Goal: Information Seeking & Learning: Learn about a topic

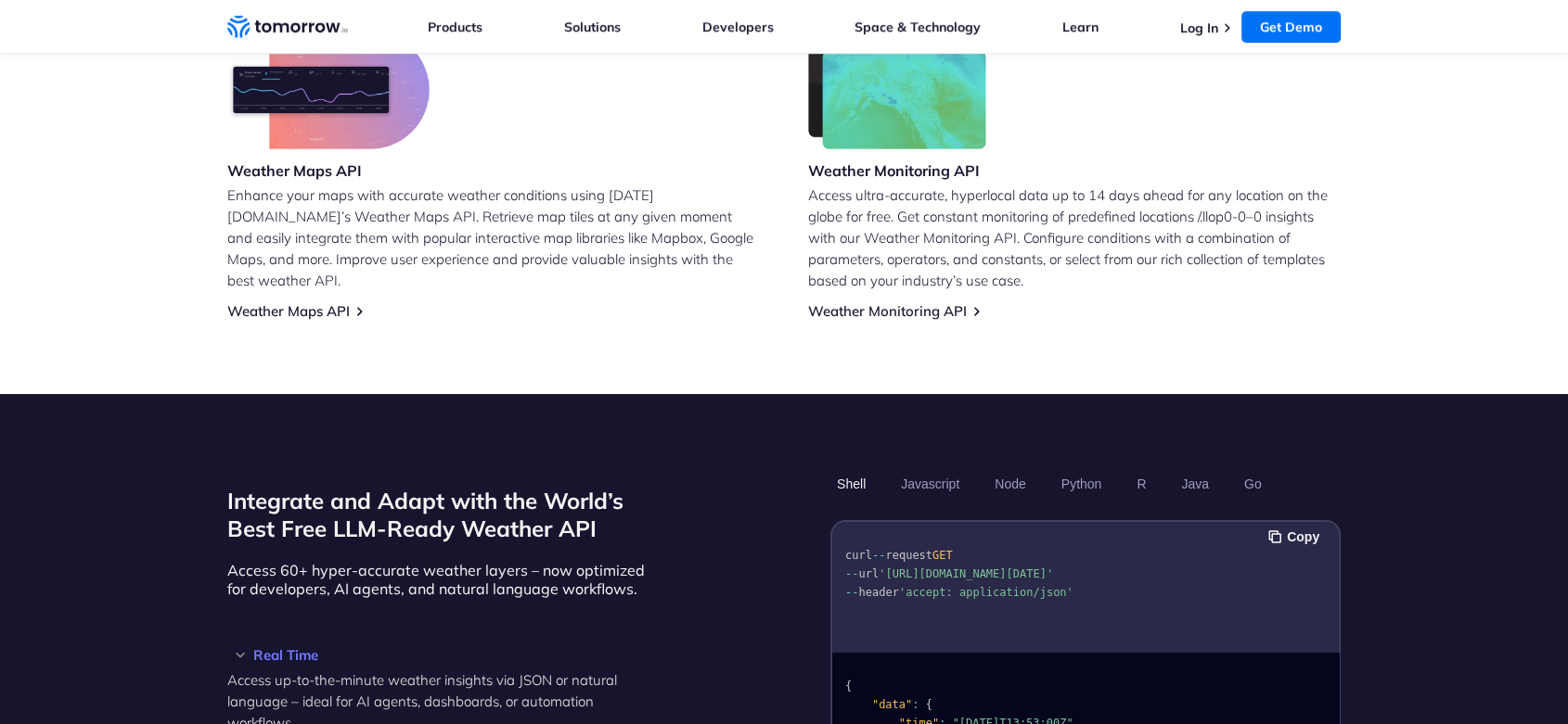
scroll to position [1237, 0]
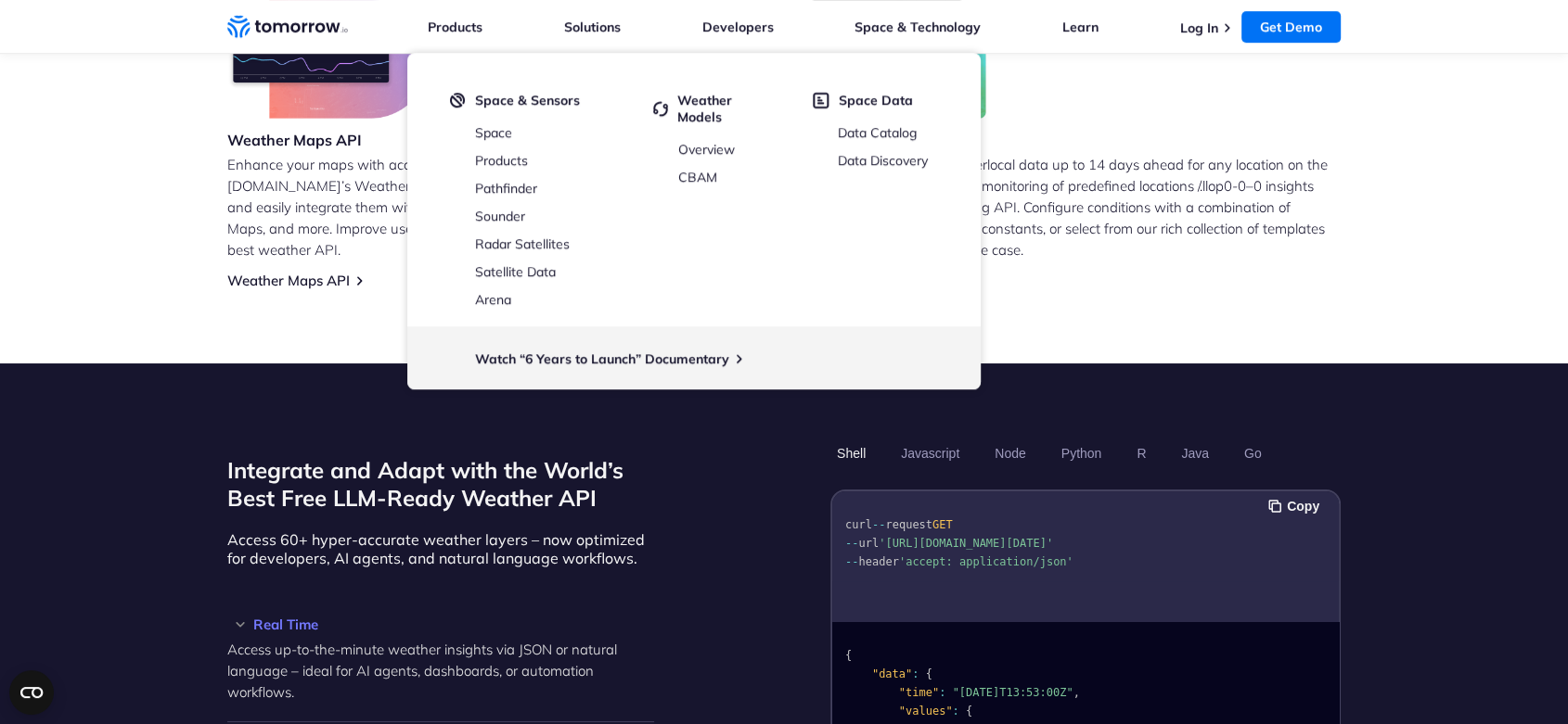
drag, startPoint x: 827, startPoint y: 154, endPoint x: 1216, endPoint y: 157, distance: 389.0
drag, startPoint x: 1216, startPoint y: 157, endPoint x: 1163, endPoint y: 161, distance: 53.2
click at [1163, 161] on p "Access ultra-accurate, hyperlocal data up to 14 days ahead for any location on …" at bounding box center [1074, 206] width 533 height 107
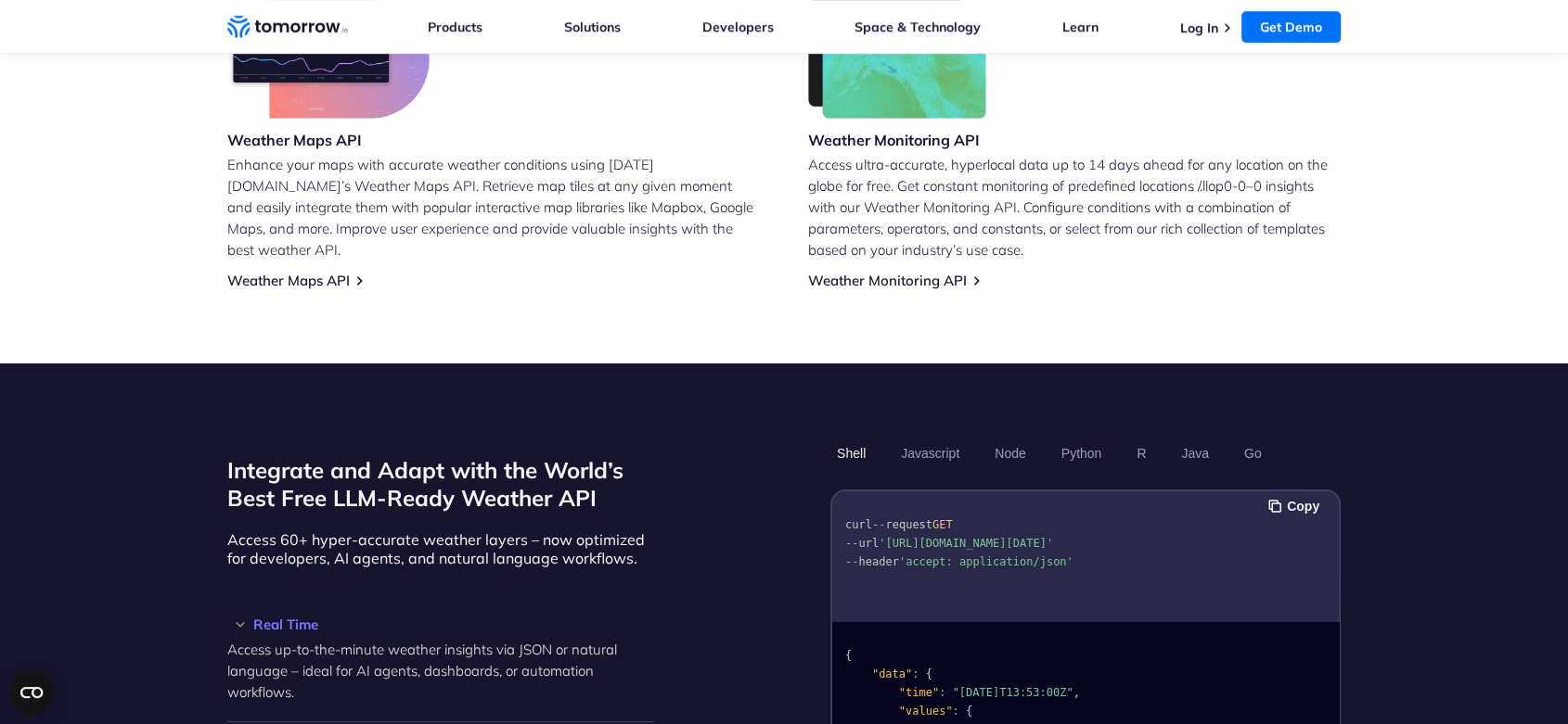
click at [1150, 203] on p "Access ultra-accurate, hyperlocal data up to 14 days ahead for any location on …" at bounding box center [1074, 206] width 533 height 107
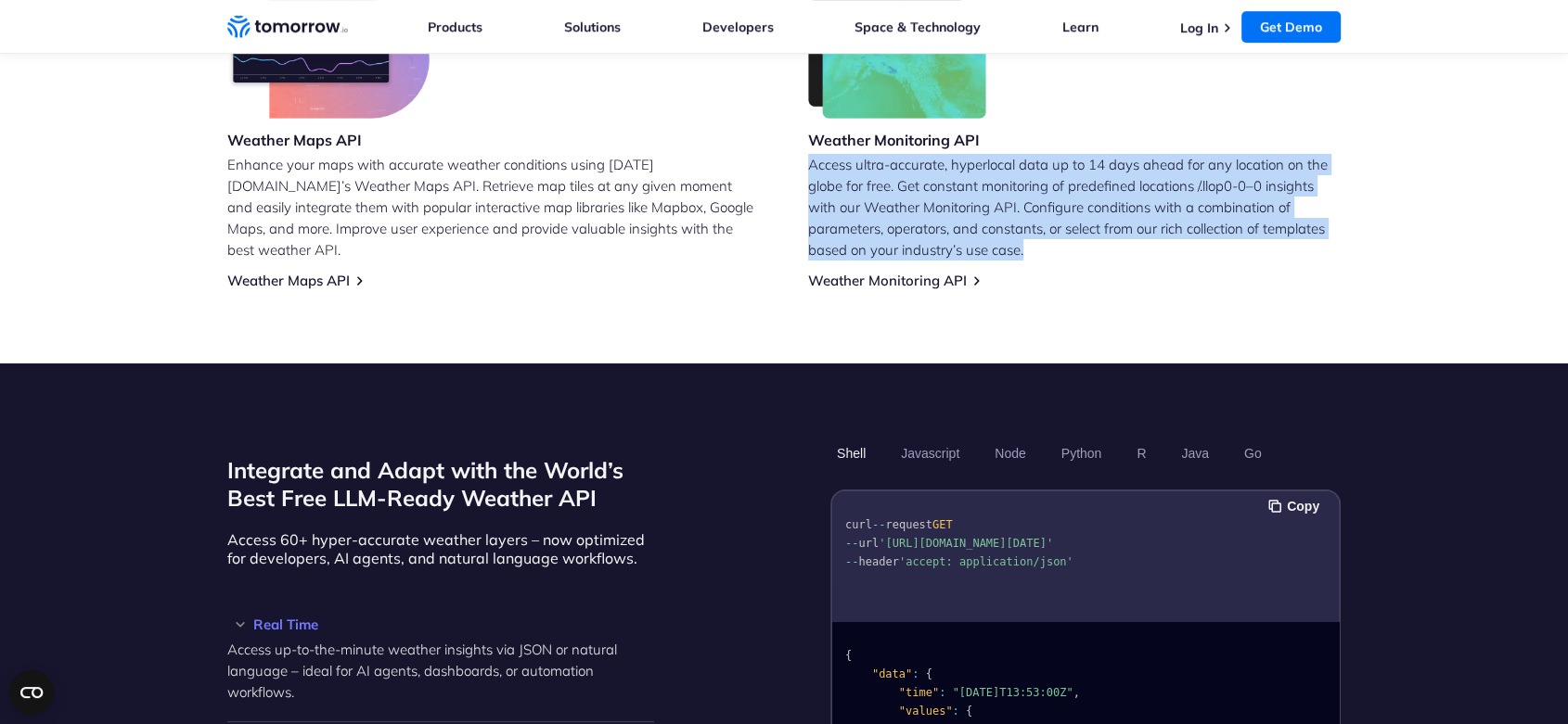
drag, startPoint x: 1049, startPoint y: 223, endPoint x: 794, endPoint y: 135, distance: 269.8
copy p "Access ultra-accurate, hyperlocal data up to 14 days ahead for any location on …"
click at [915, 272] on link "Weather Monitoring API" at bounding box center [887, 280] width 158 height 18
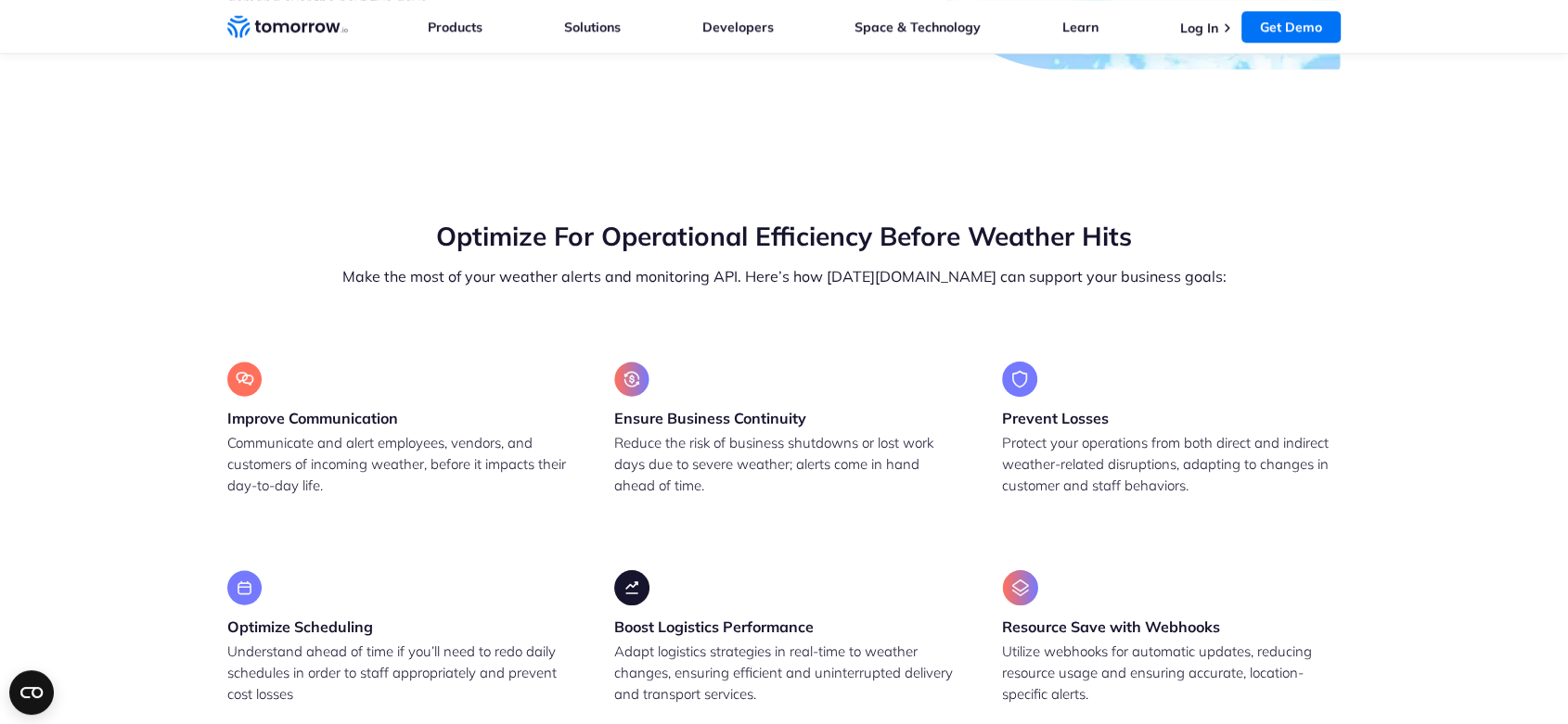
scroll to position [1752, 0]
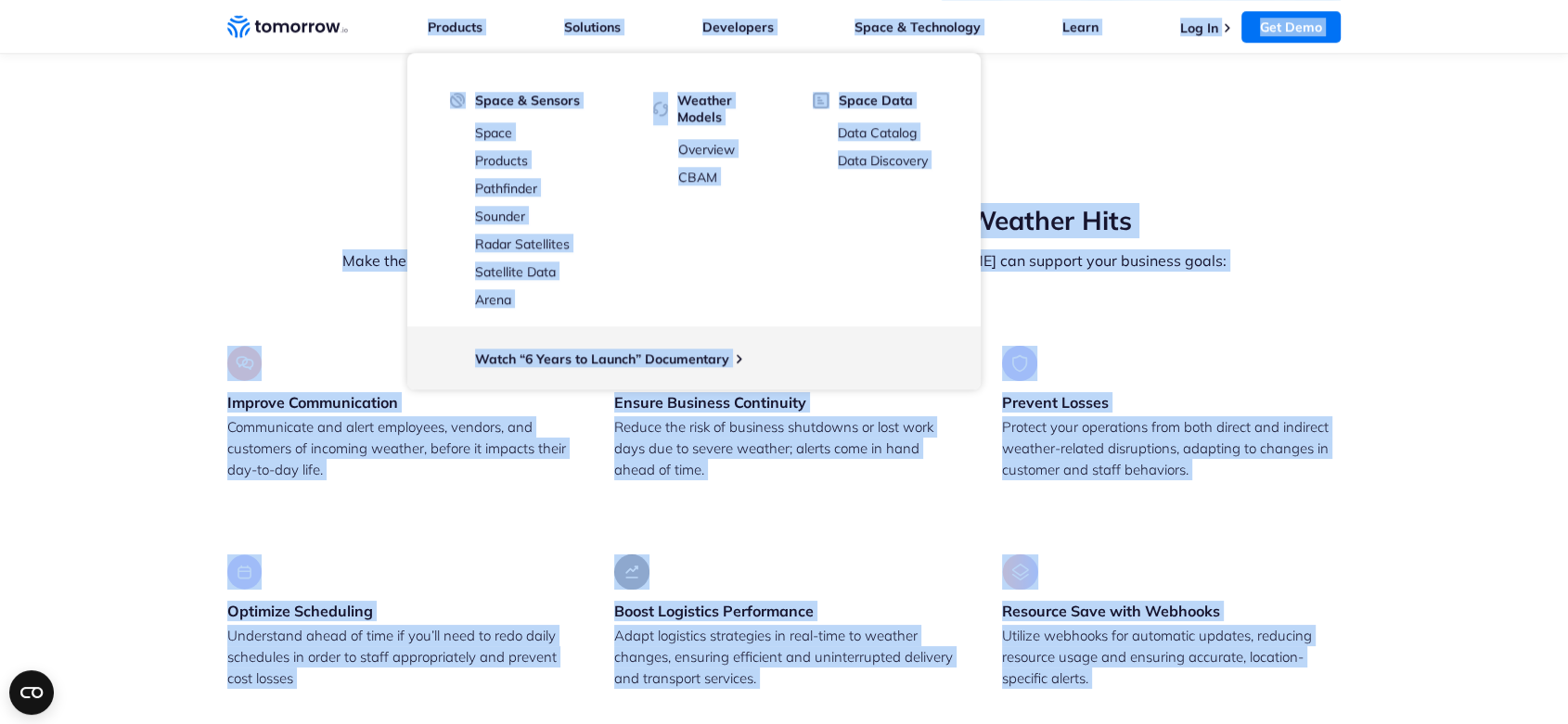
click at [1264, 205] on h2 "Optimize For Operational Efficiency Before Weather Hits" at bounding box center [784, 220] width 1114 height 35
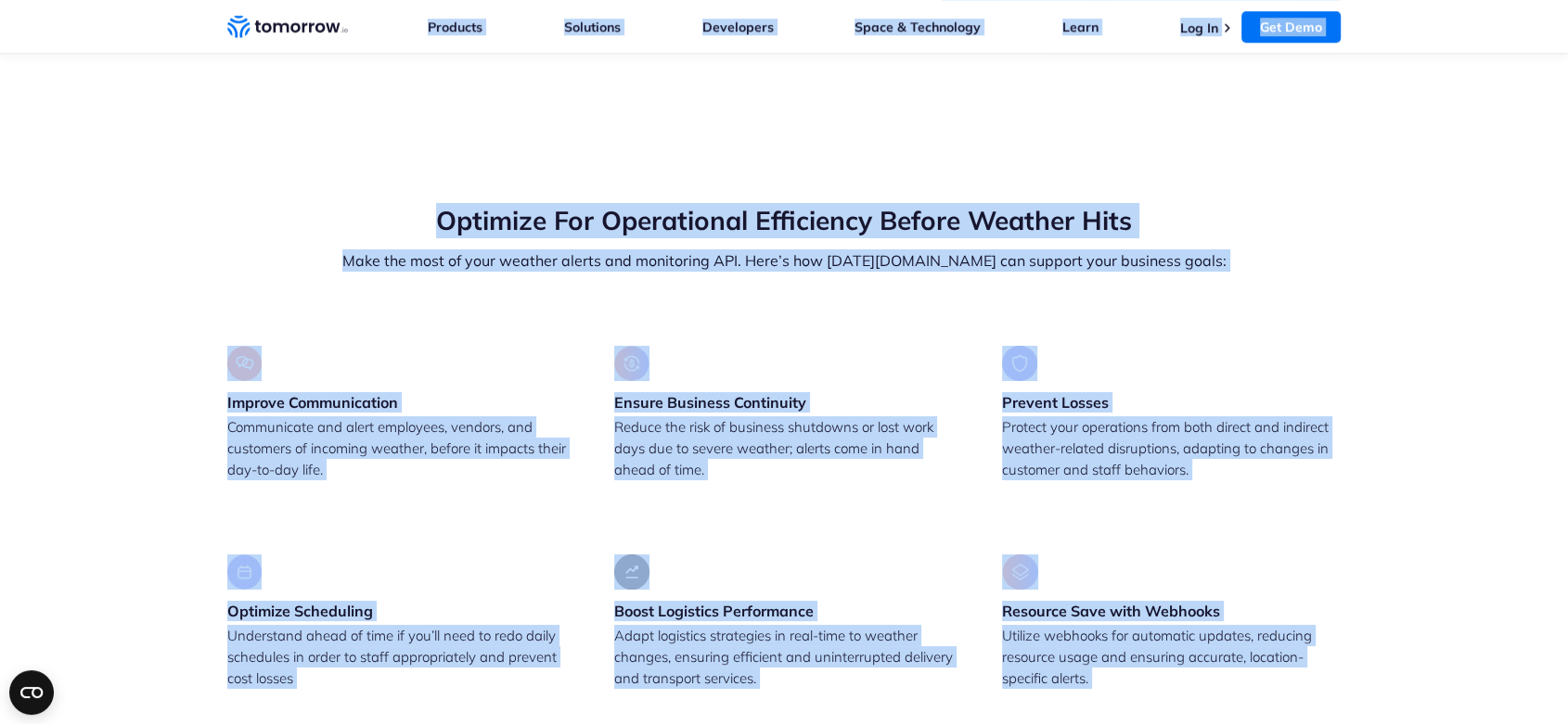
click at [966, 348] on div "Improve Communication Communicate and alert employees, vendors, and customers o…" at bounding box center [784, 518] width 1114 height 343
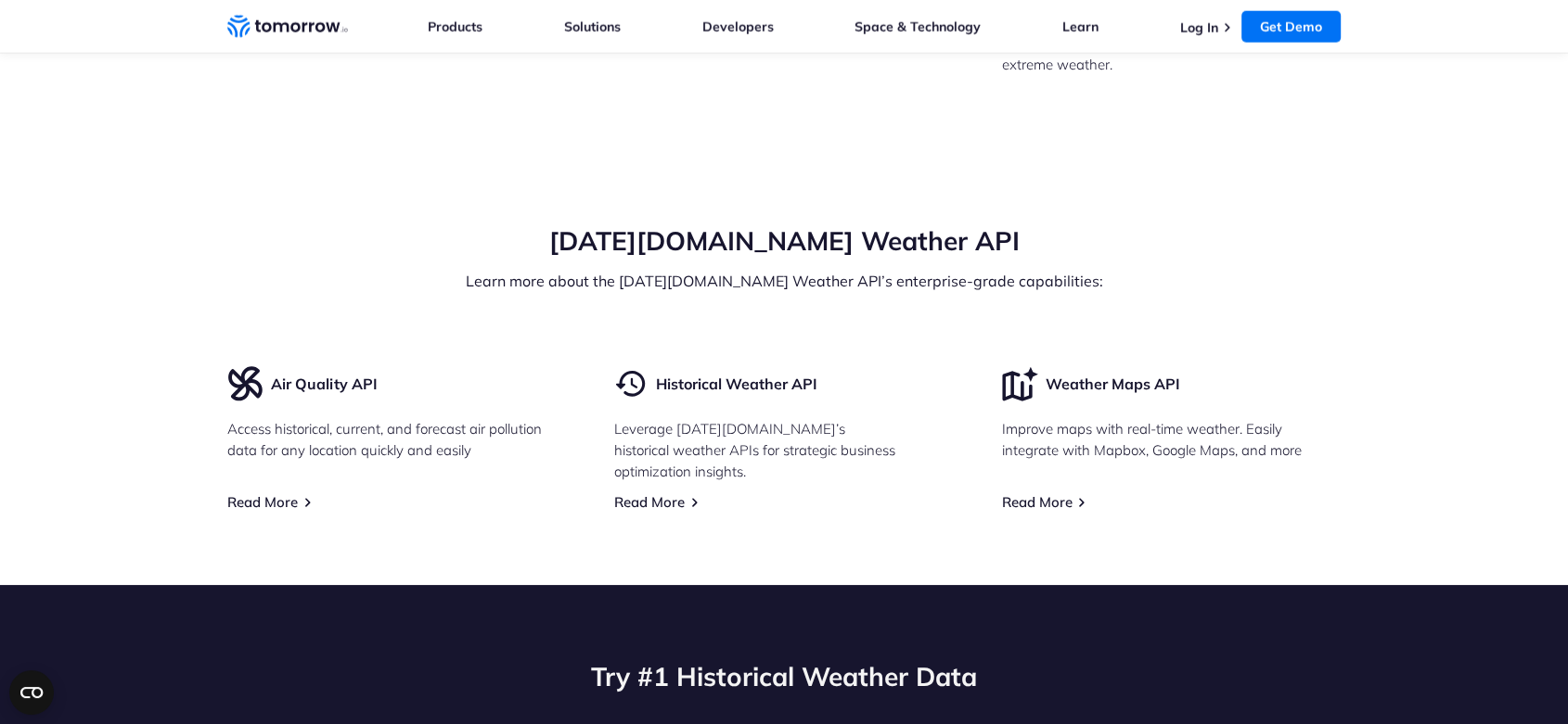
scroll to position [4637, 0]
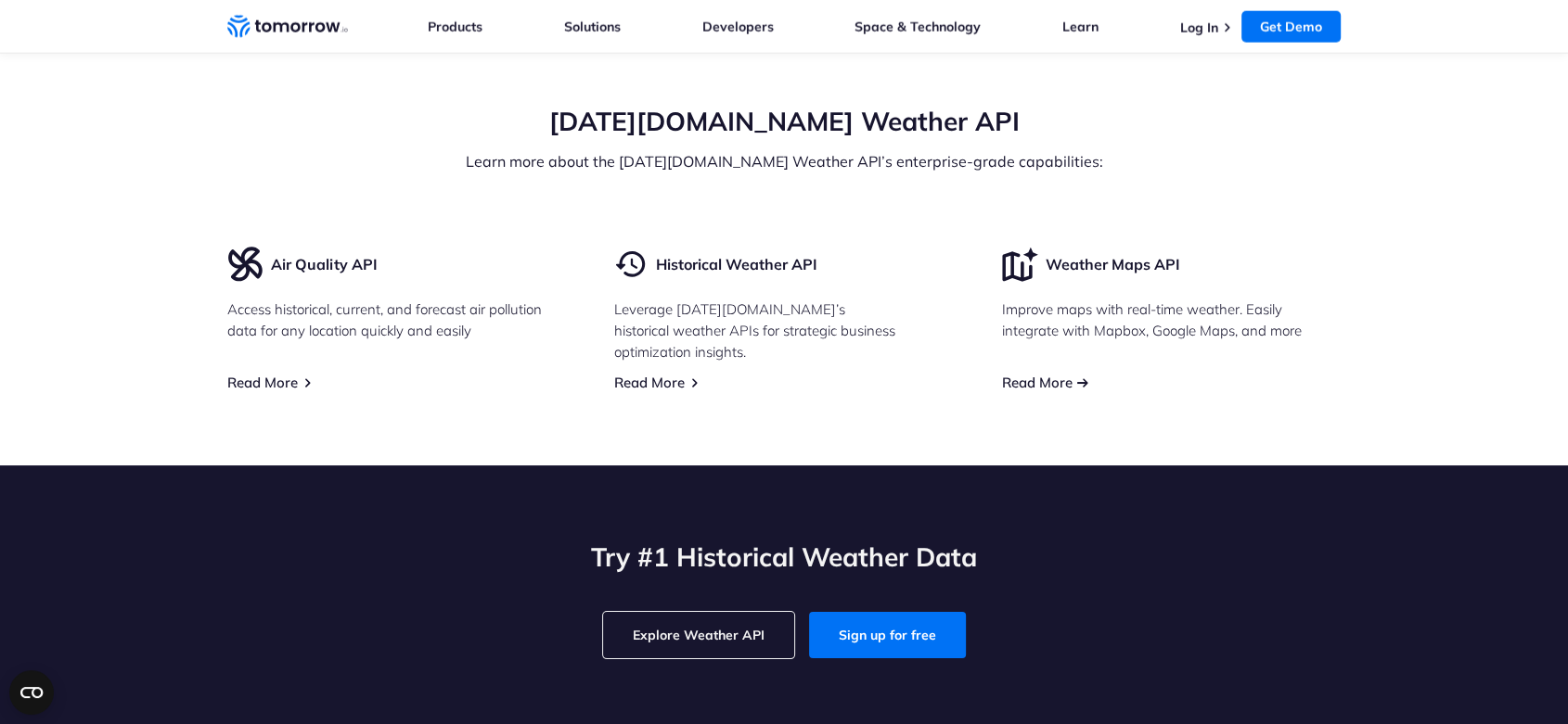
drag, startPoint x: 1052, startPoint y: 367, endPoint x: 1039, endPoint y: 370, distance: 13.3
click at [1039, 373] on link "Read More" at bounding box center [1037, 382] width 71 height 18
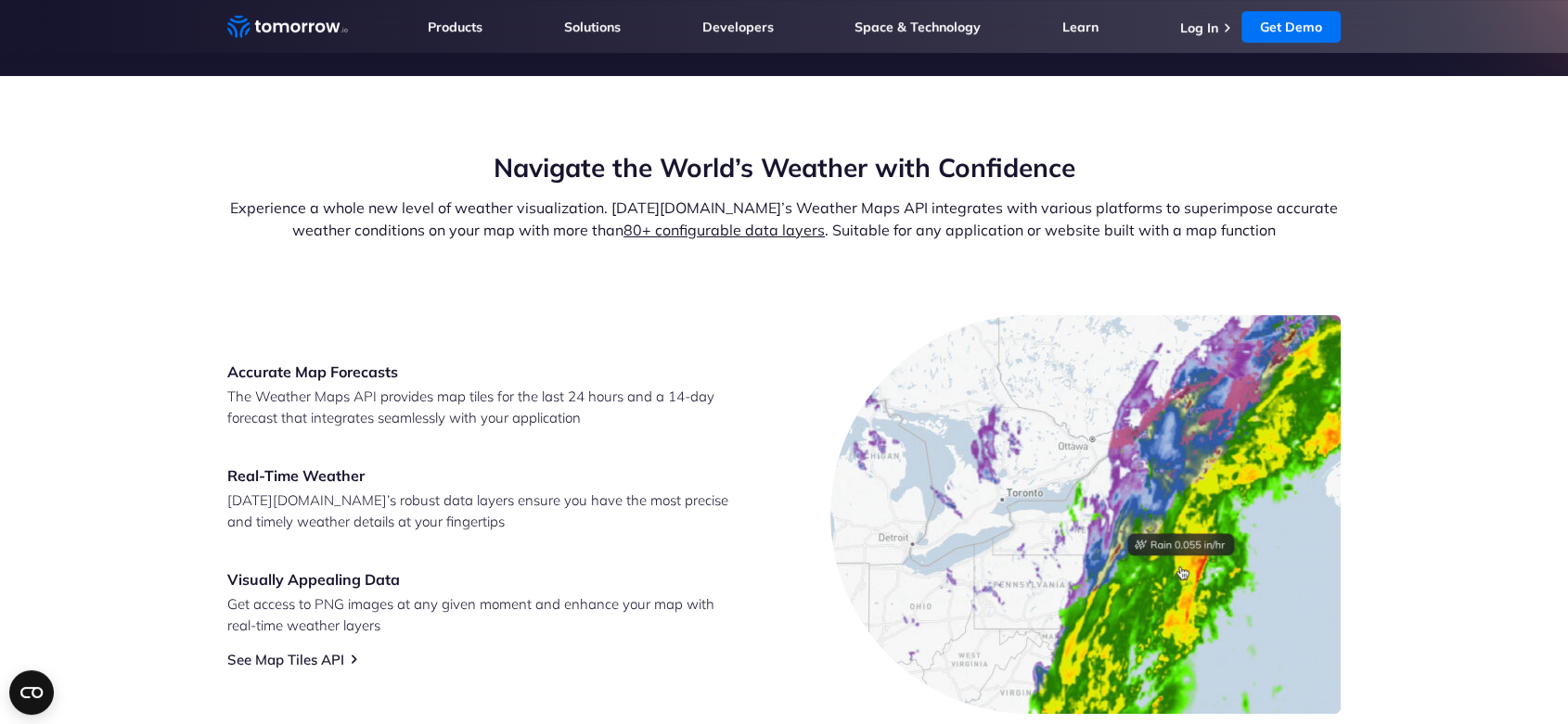
scroll to position [515, 0]
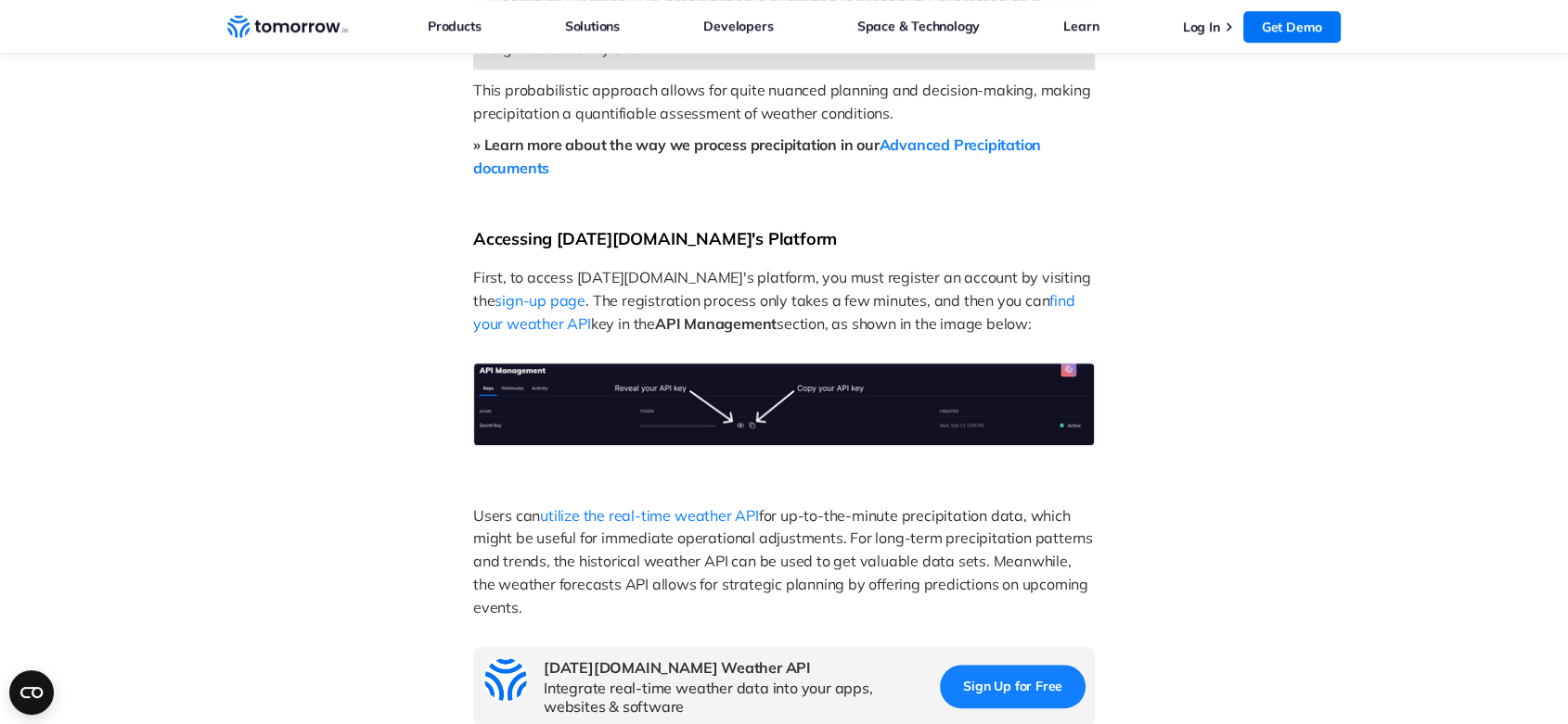
scroll to position [919, 0]
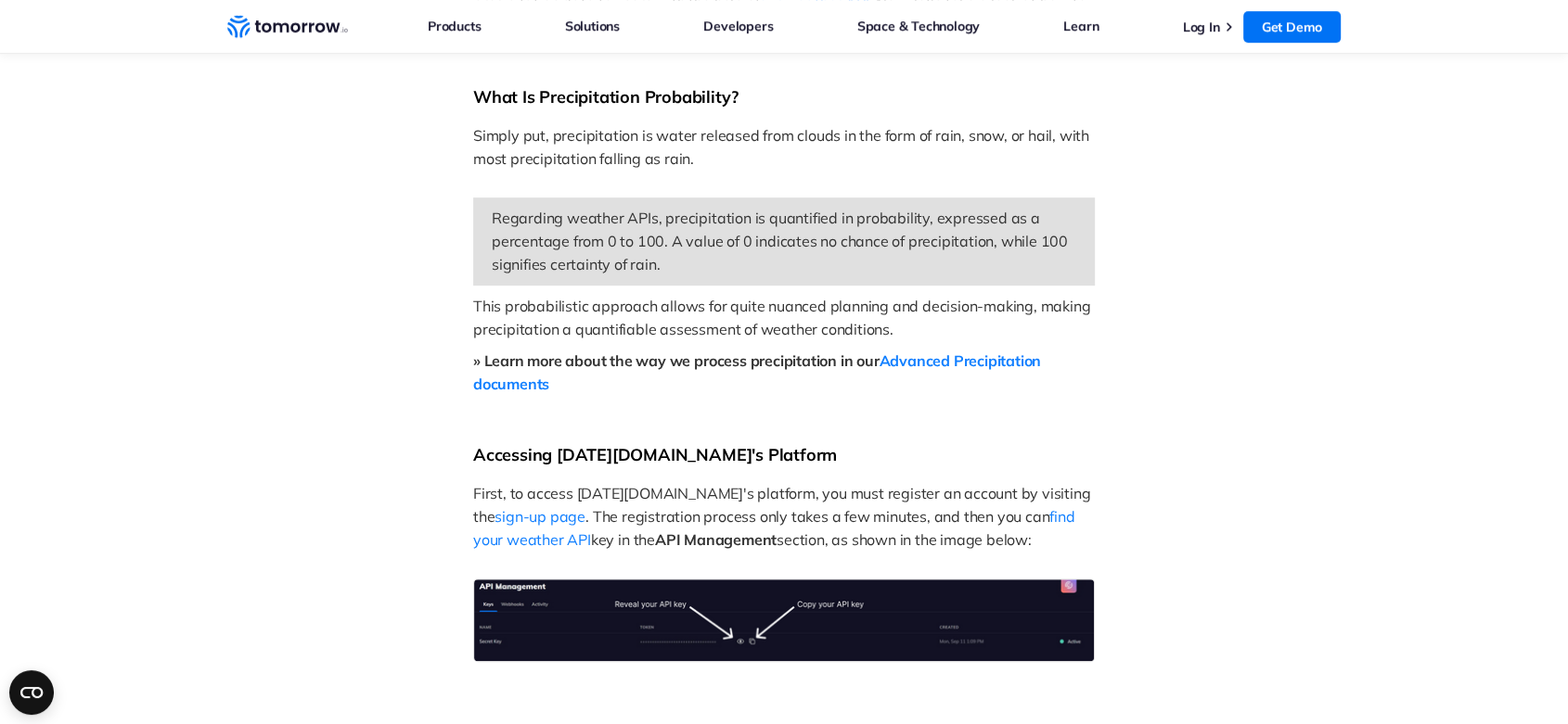
click at [894, 492] on span "First, to access [DATE][DOMAIN_NAME]'s platform, you must register an account b…" at bounding box center [784, 505] width 620 height 41
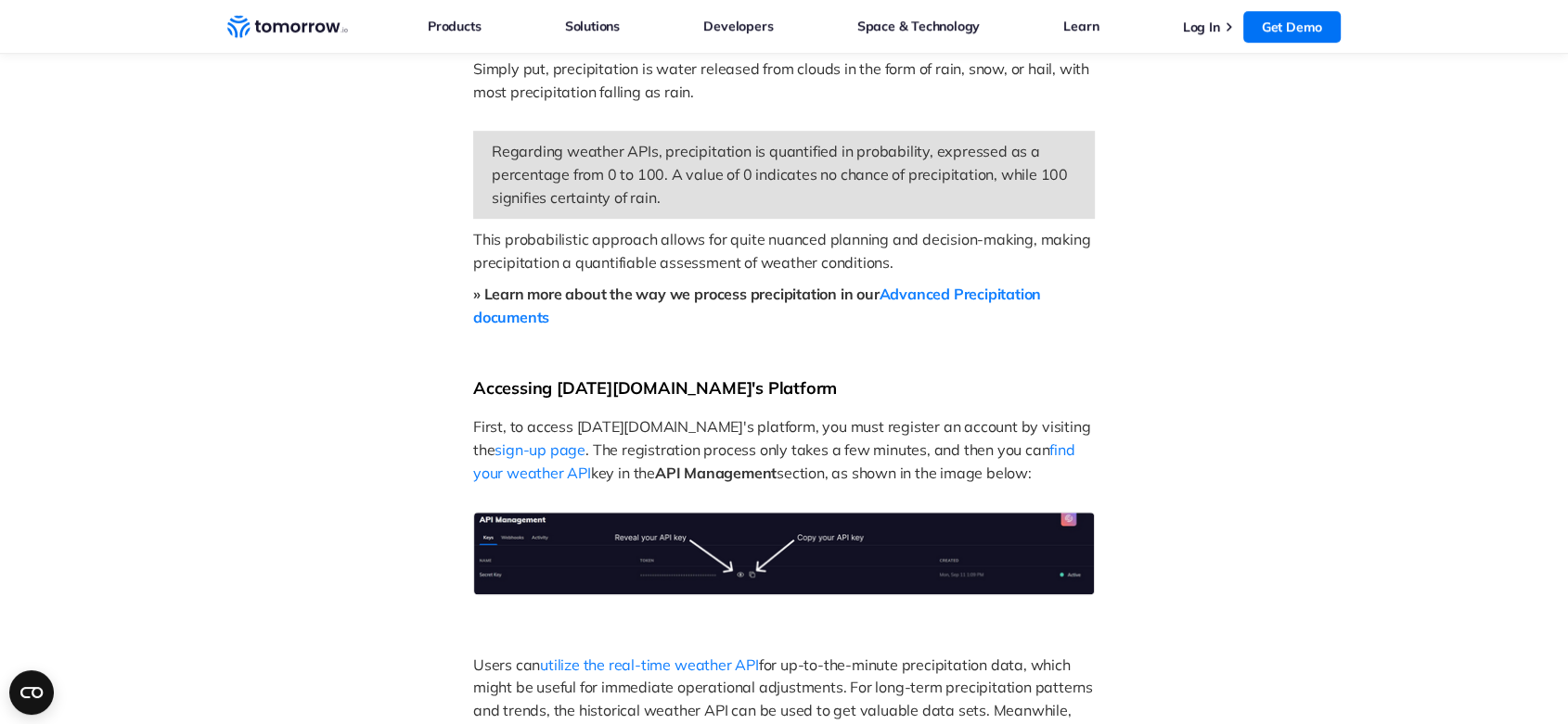
scroll to position [1022, 0]
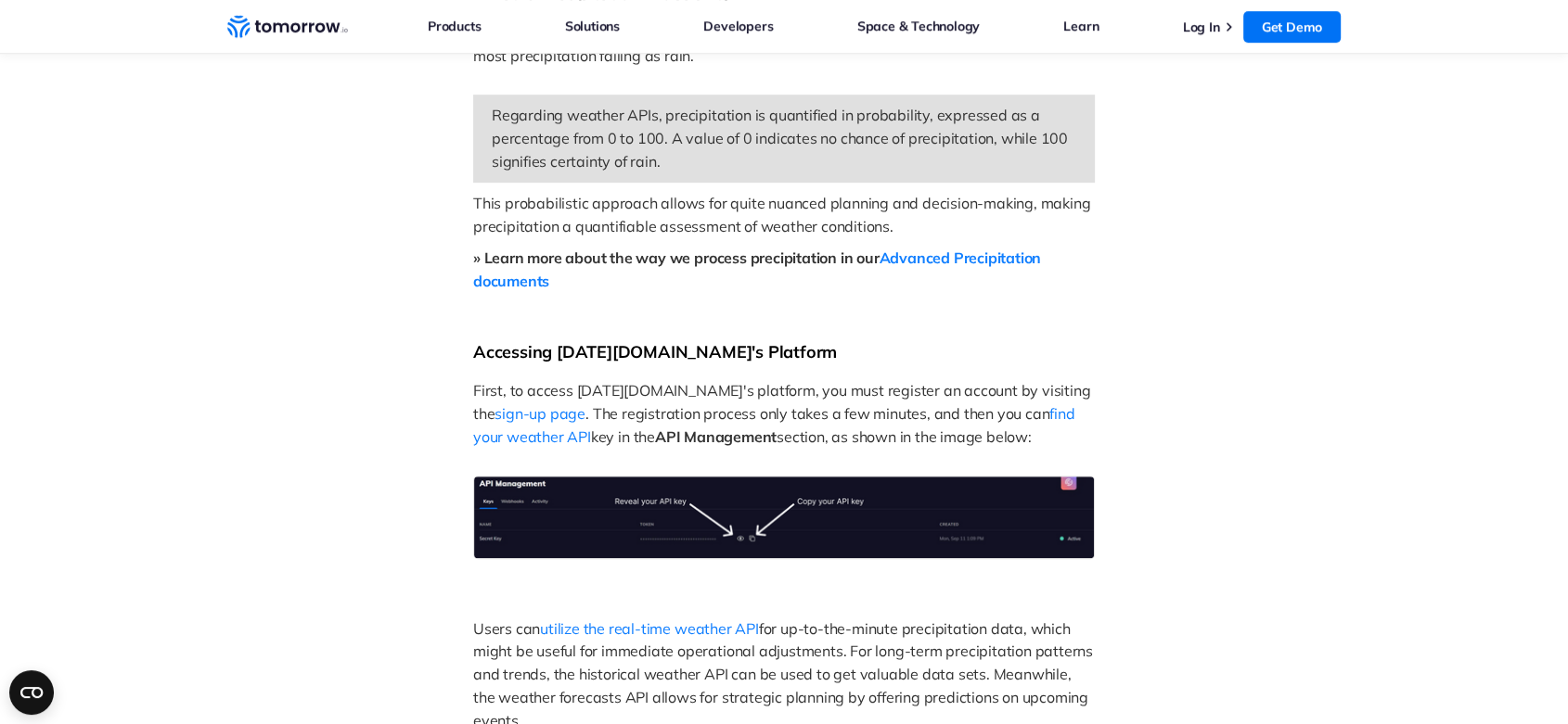
click at [988, 247] on p "» Learn more about the way we process precipitation in our Advanced Precipitati…" at bounding box center [784, 270] width 621 height 46
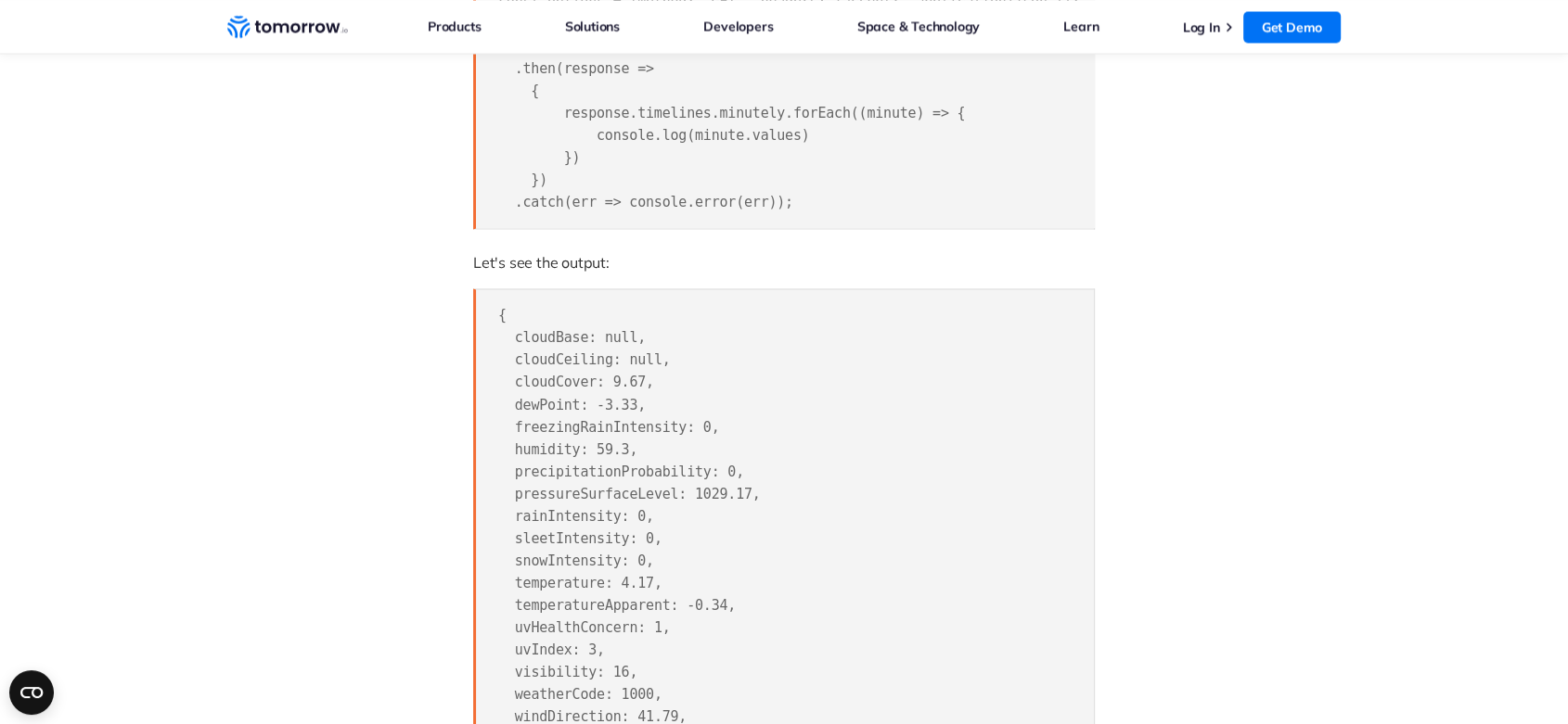
scroll to position [3185, 0]
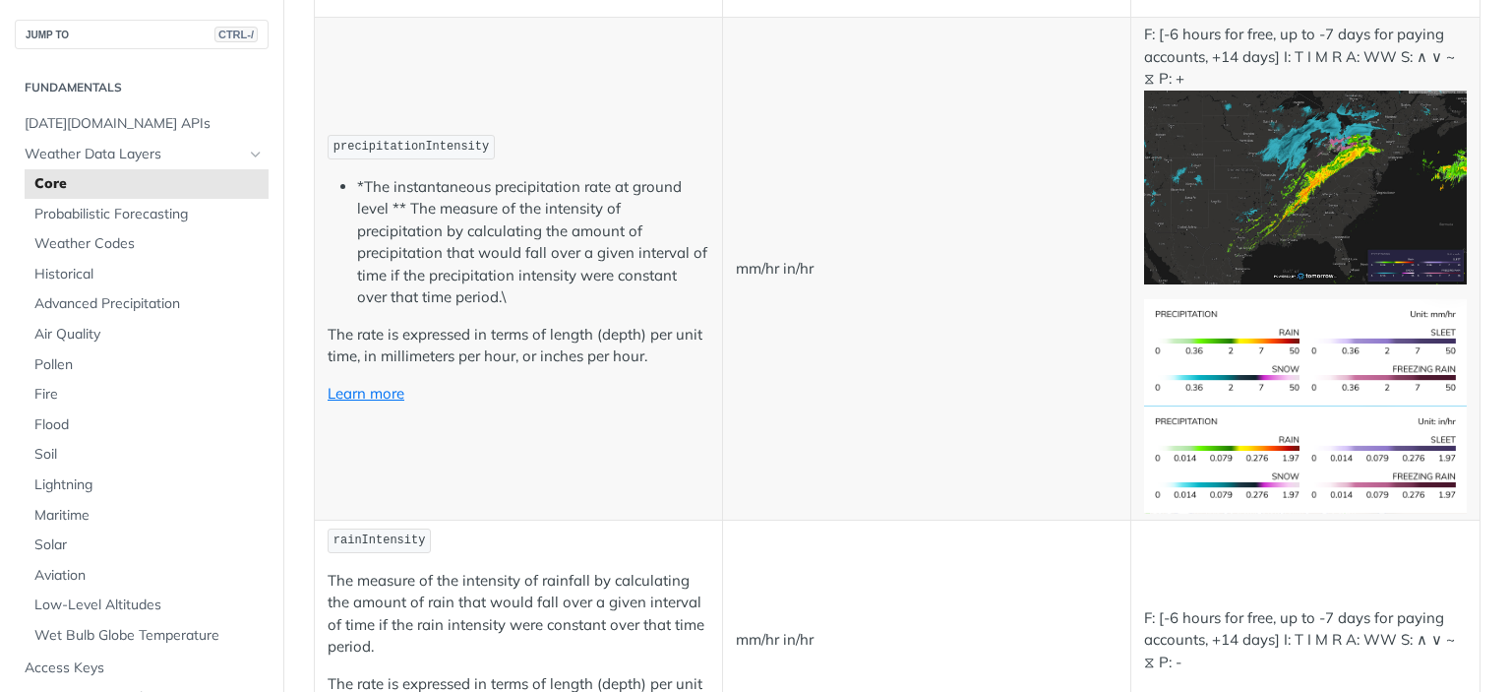
scroll to position [3443, 0]
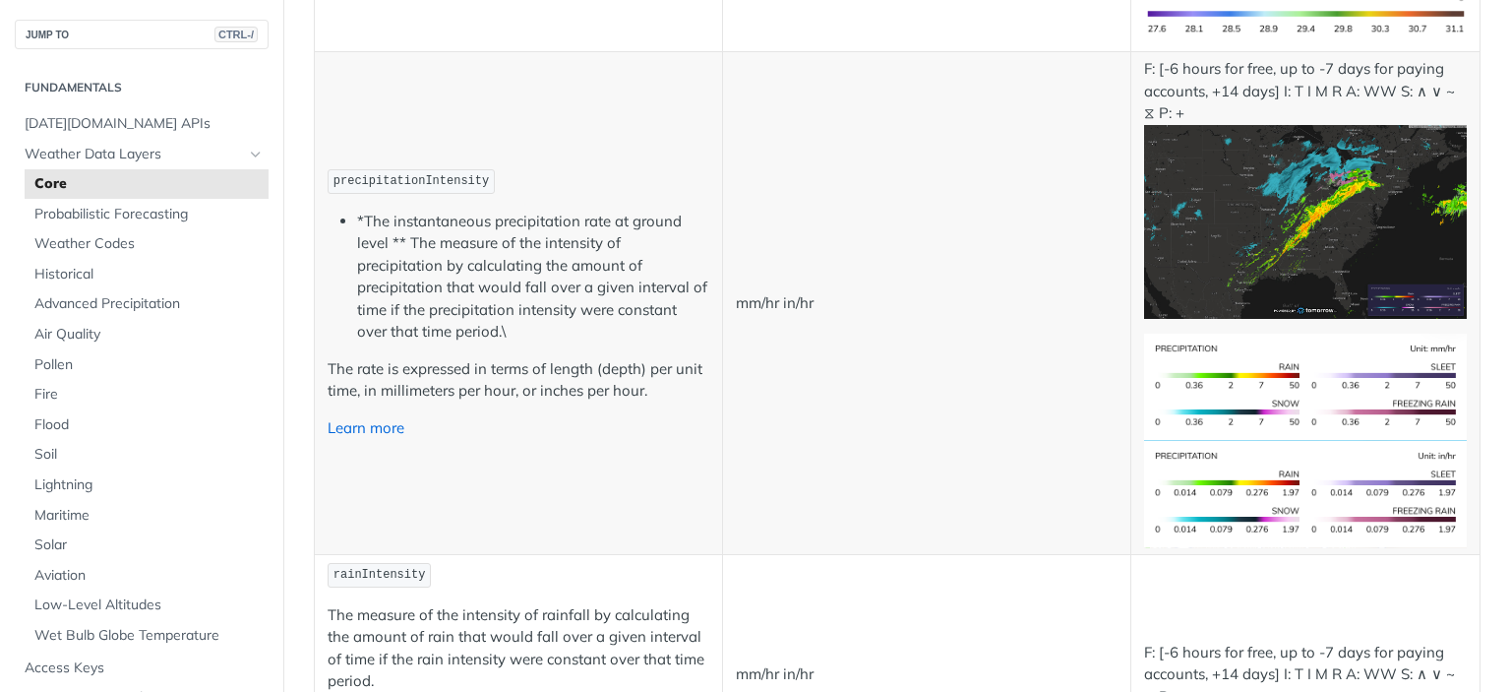
click at [371, 418] on link "Learn more" at bounding box center [366, 427] width 77 height 19
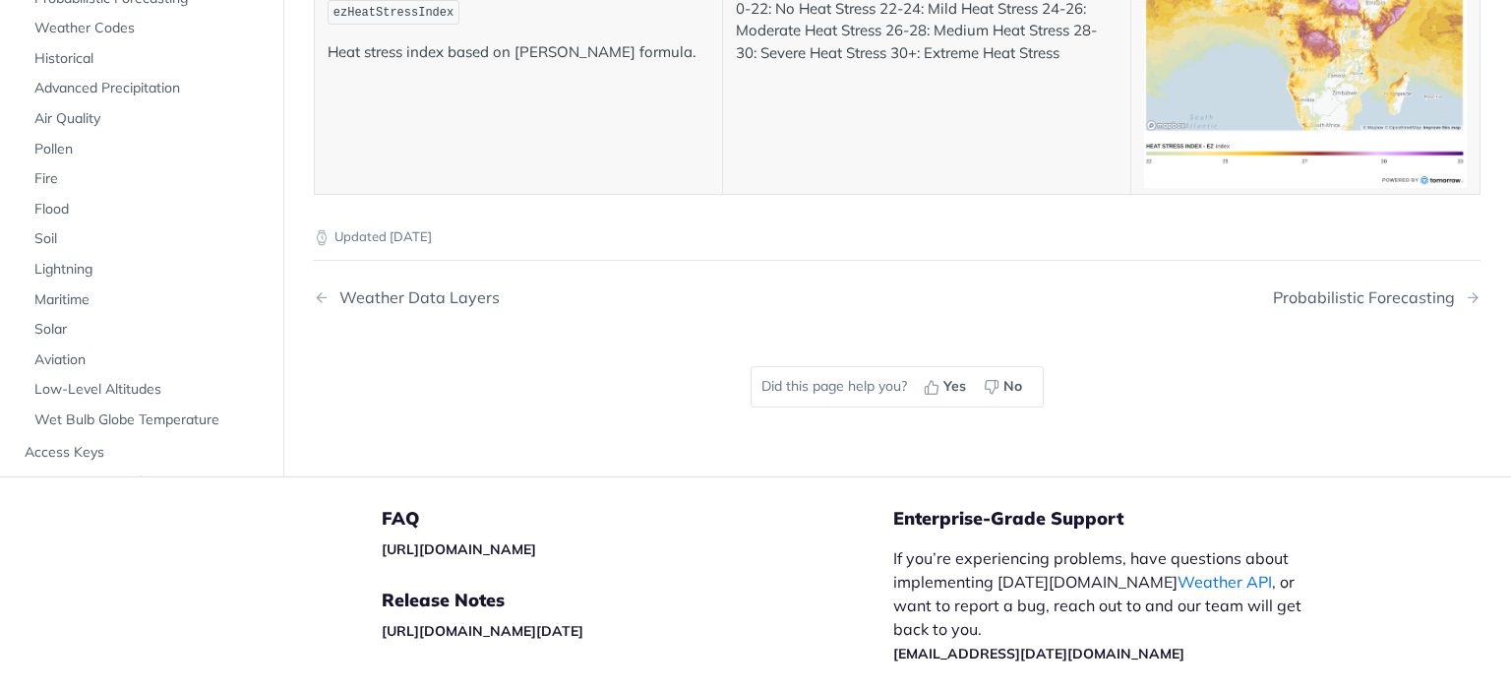
scroll to position [10545, 0]
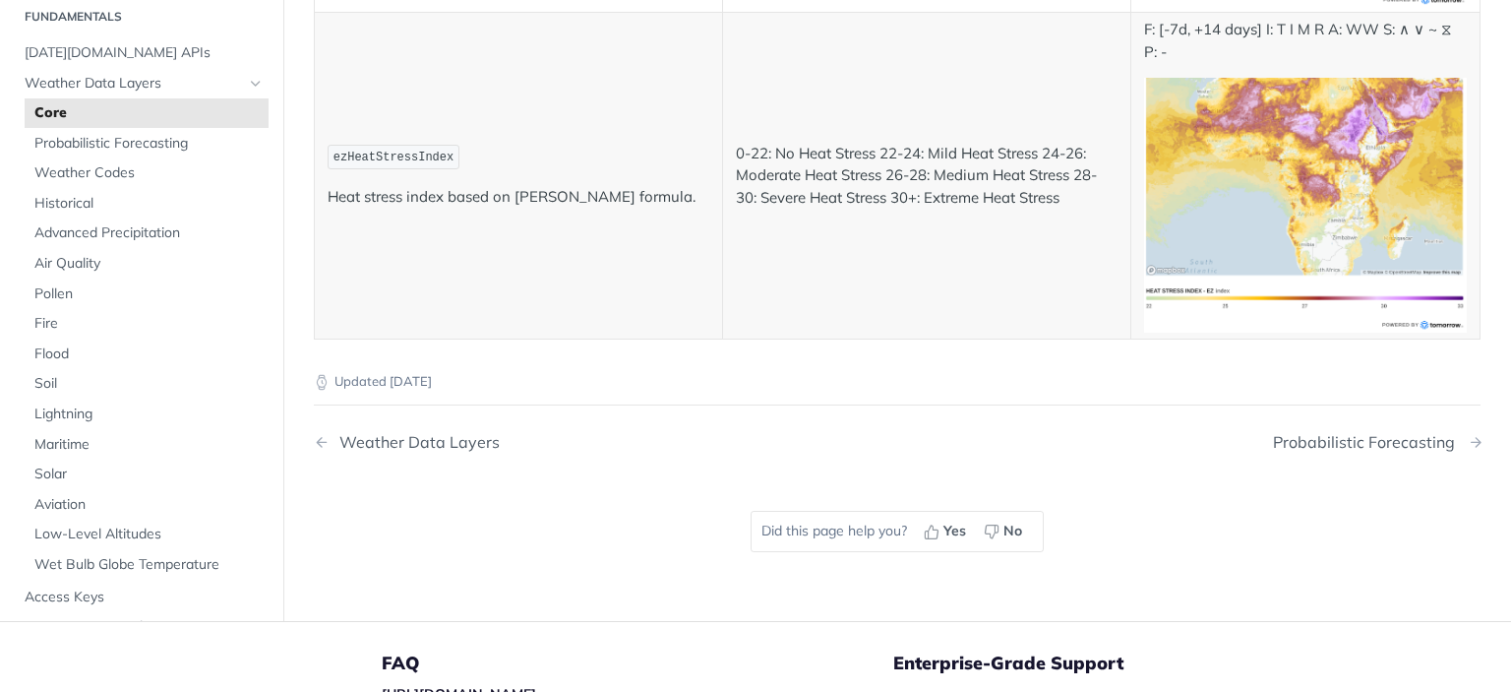
click at [1401, 433] on div "Probabilistic Forecasting" at bounding box center [1369, 442] width 192 height 19
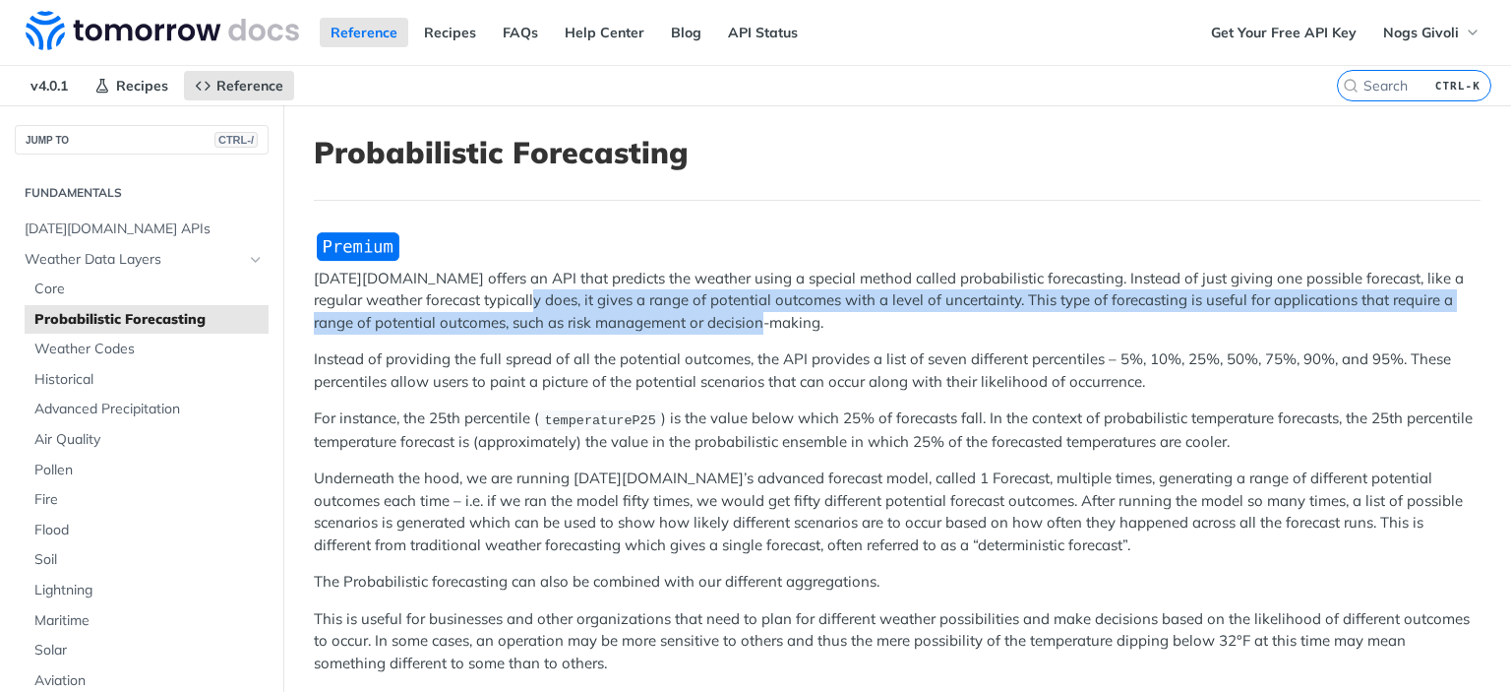
drag, startPoint x: 557, startPoint y: 301, endPoint x: 812, endPoint y: 319, distance: 255.4
click at [812, 319] on p "Tomorrow.io offers an API that predicts the weather using a special method call…" at bounding box center [897, 301] width 1167 height 67
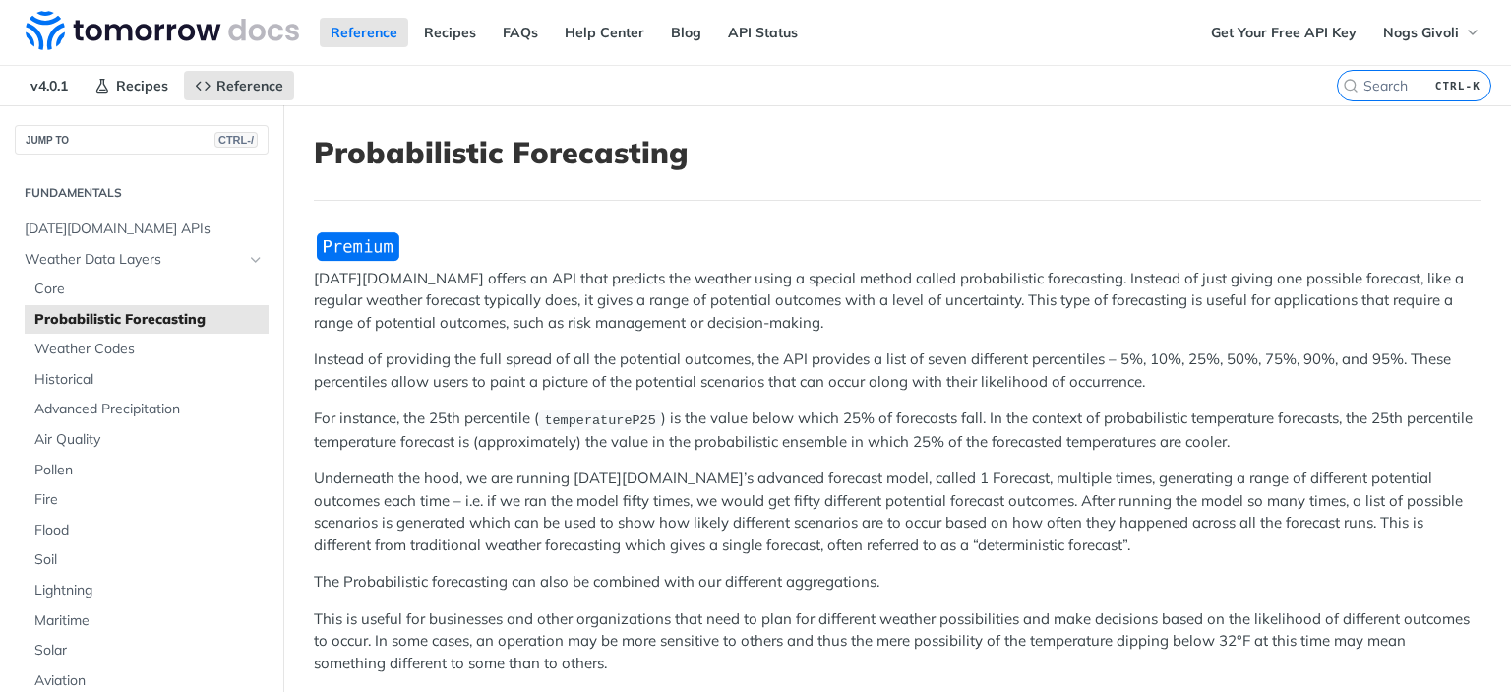
click at [1151, 377] on p "Instead of providing the full spread of all the potential outcomes, the API pro…" at bounding box center [897, 370] width 1167 height 44
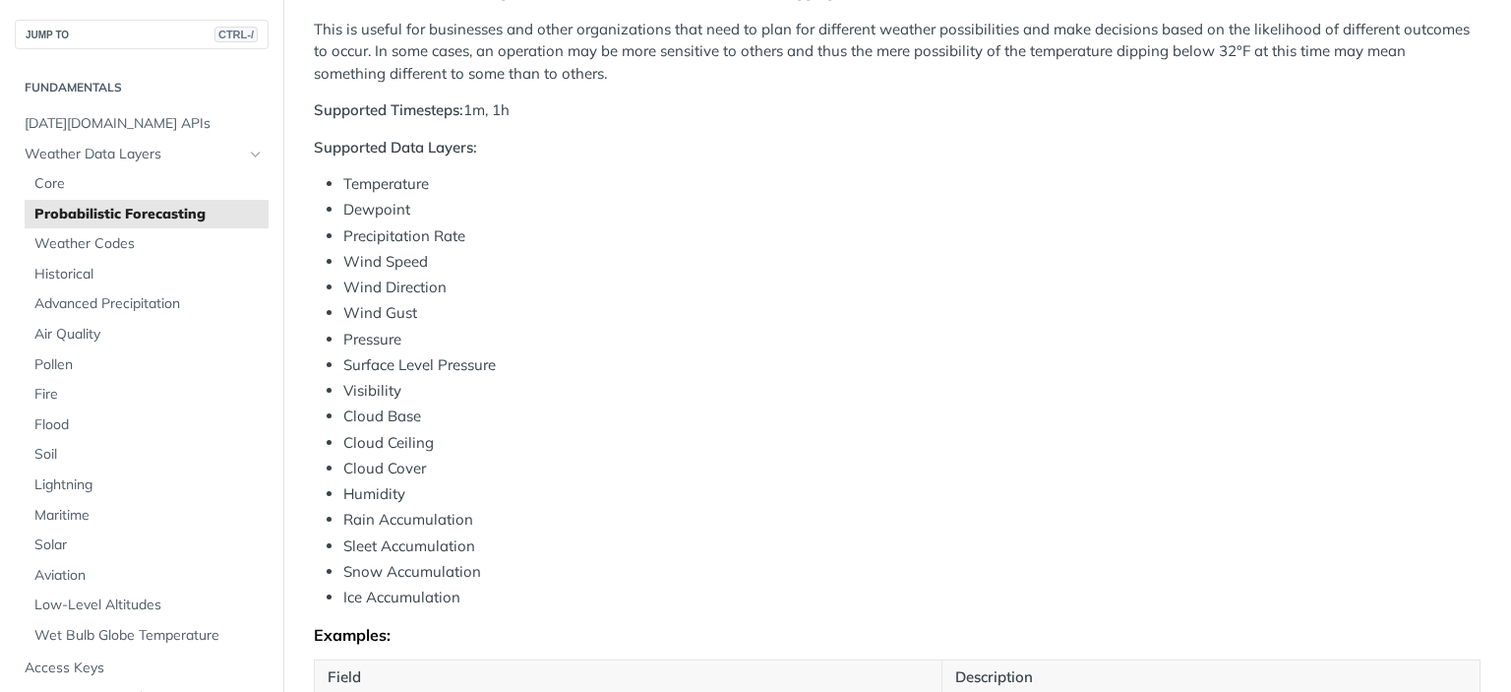
scroll to position [590, 0]
drag, startPoint x: 465, startPoint y: 236, endPoint x: 346, endPoint y: 238, distance: 119.1
click at [346, 238] on li "Precipitation Rate" at bounding box center [911, 235] width 1137 height 23
copy li "Precipitation Rate"
click at [782, 617] on div "Tomorrow.io offers an API that predicts the weather using a special method call…" at bounding box center [897, 262] width 1167 height 1244
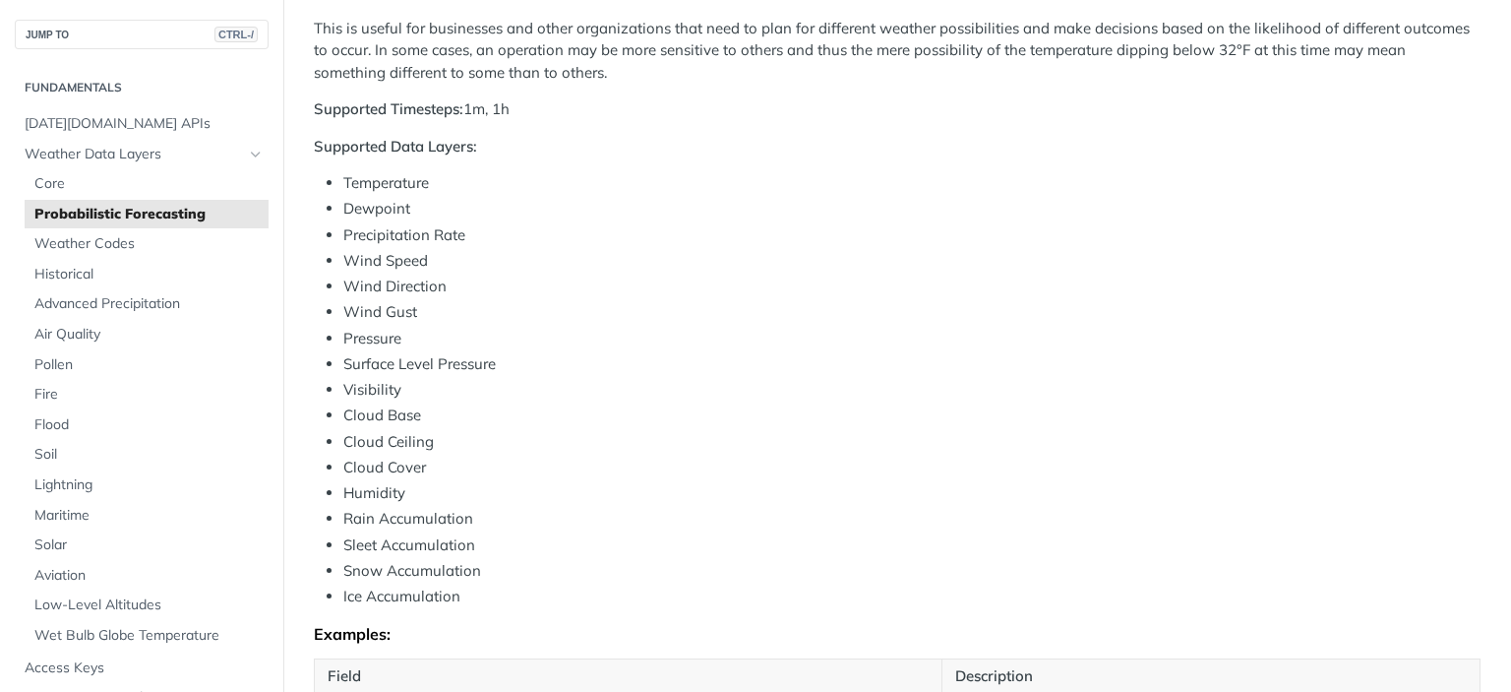
scroll to position [689, 0]
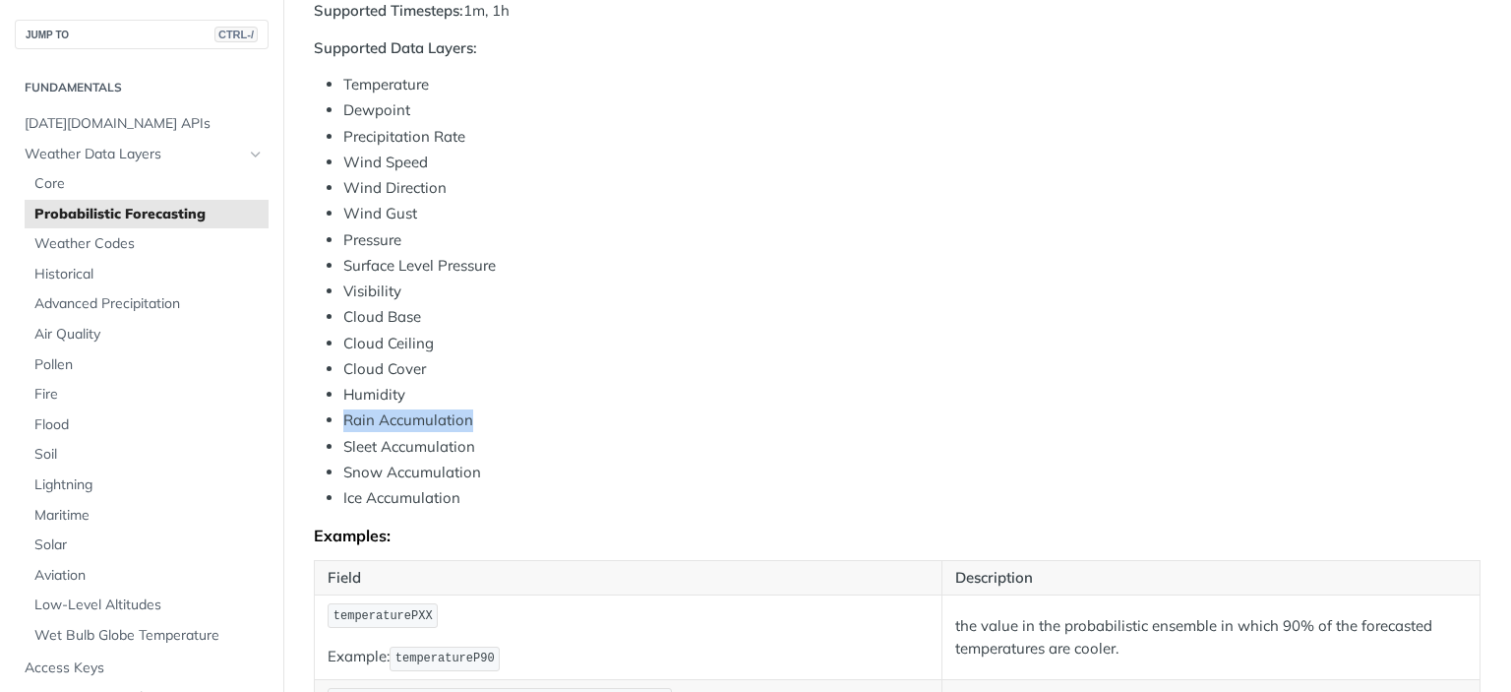
drag, startPoint x: 486, startPoint y: 415, endPoint x: 344, endPoint y: 416, distance: 141.7
click at [344, 416] on li "Rain Accumulation" at bounding box center [911, 420] width 1137 height 23
copy li "Rain Accumulation"
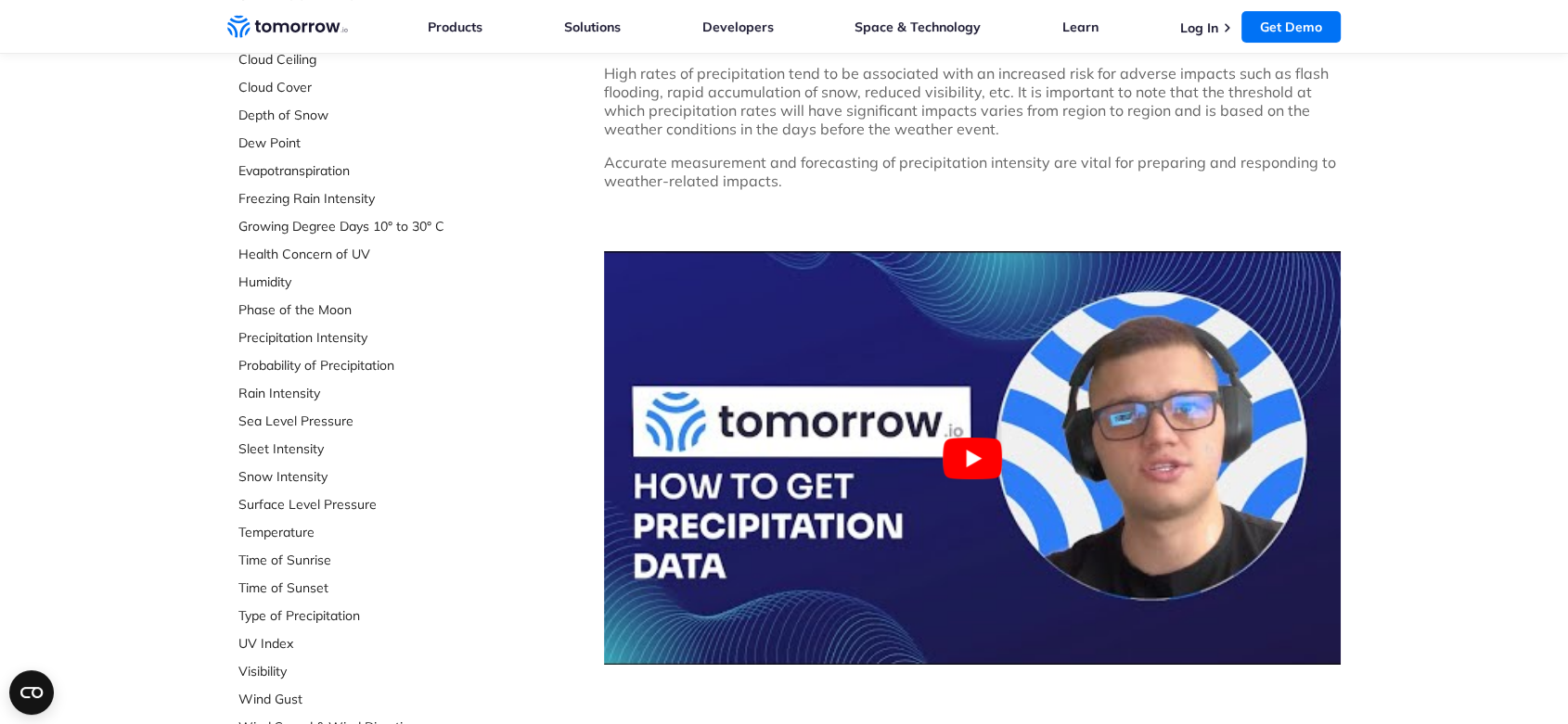
scroll to position [515, 0]
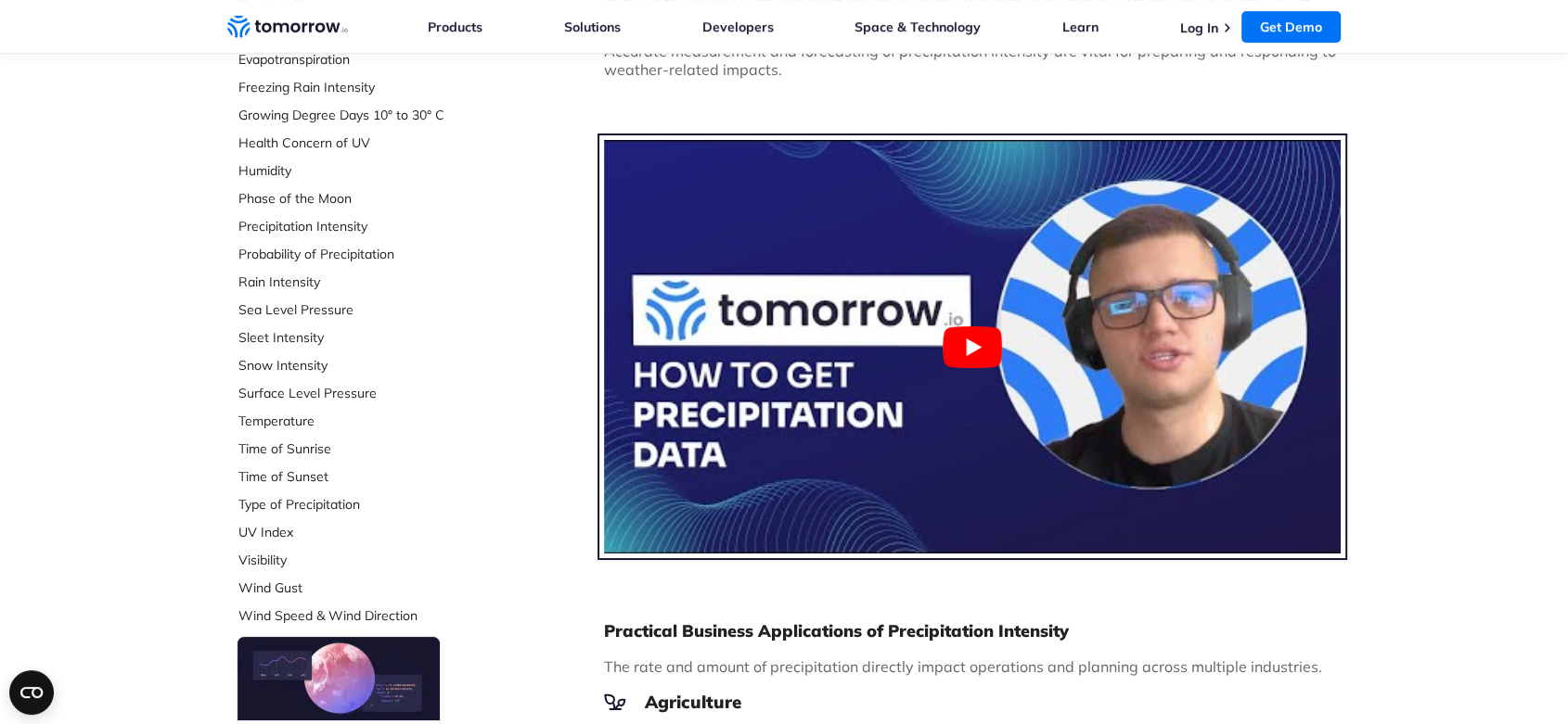
click at [982, 354] on button "Play Youtube video" at bounding box center [971, 347] width 736 height 414
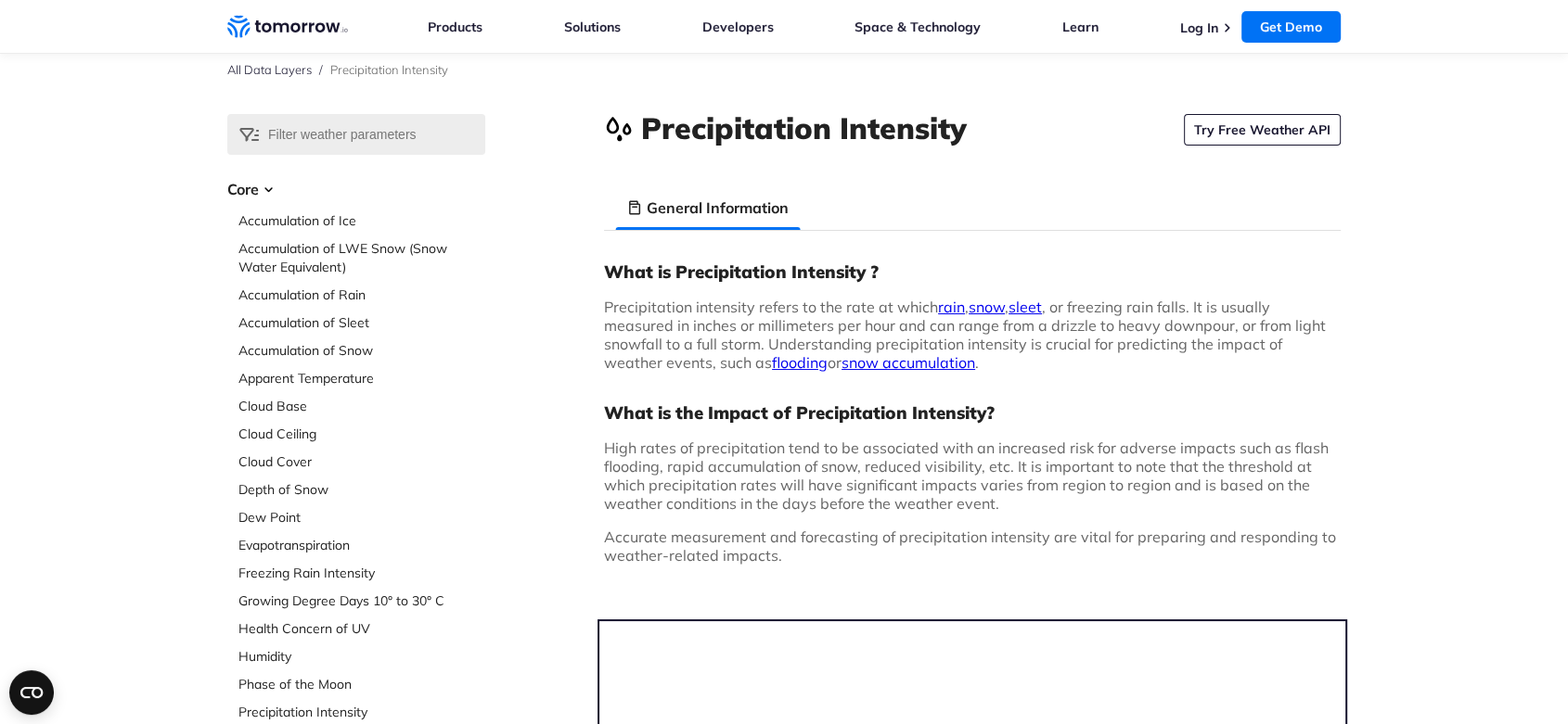
scroll to position [0, 0]
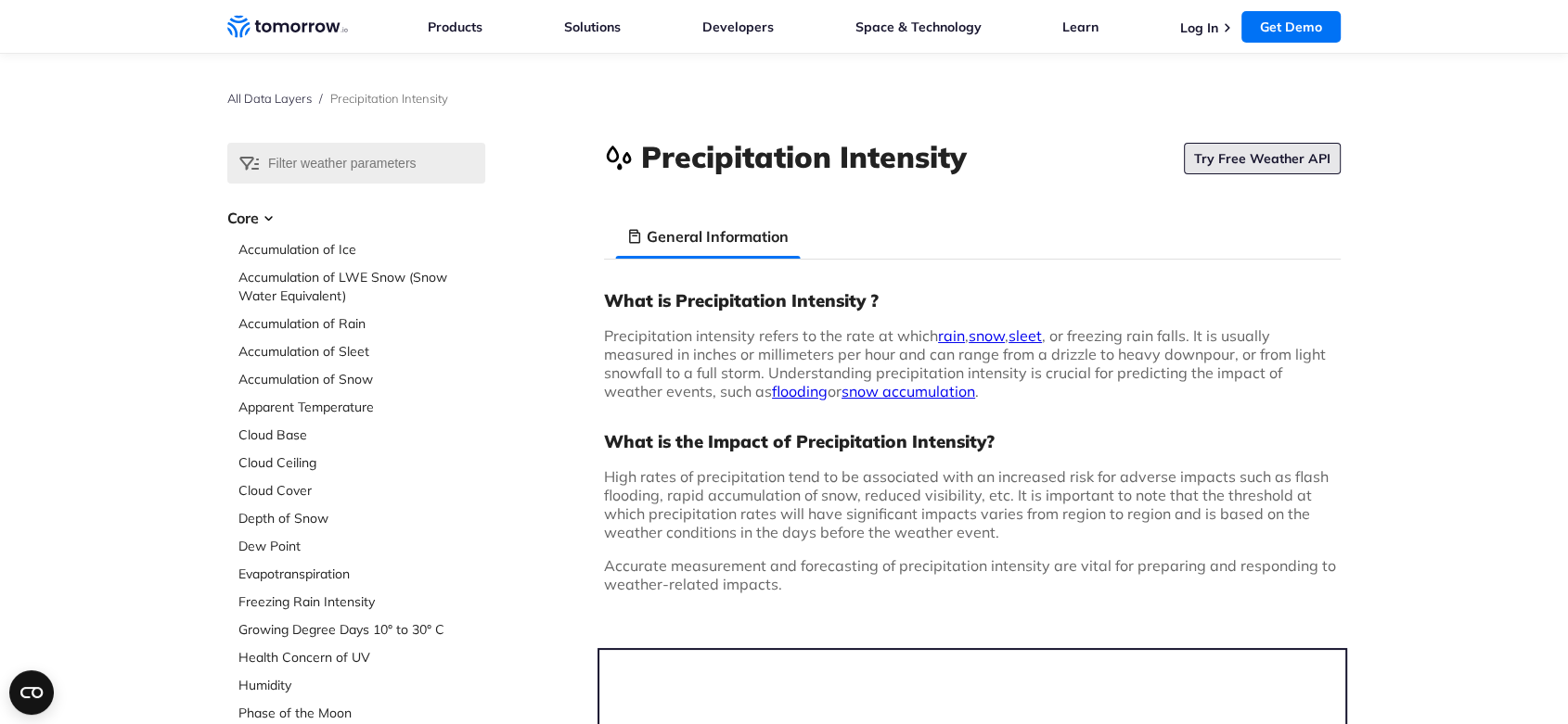
drag, startPoint x: 1278, startPoint y: 142, endPoint x: 1255, endPoint y: 157, distance: 27.5
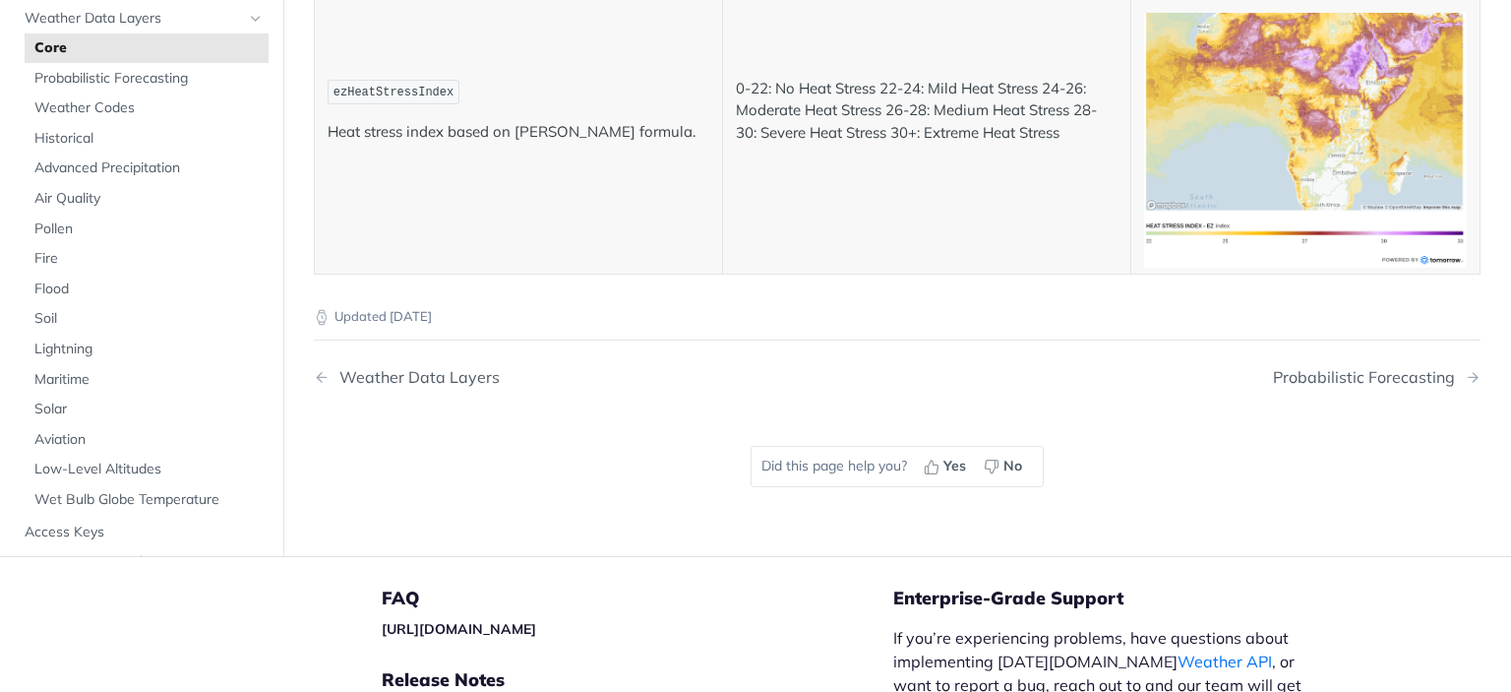
scroll to position [10741, 0]
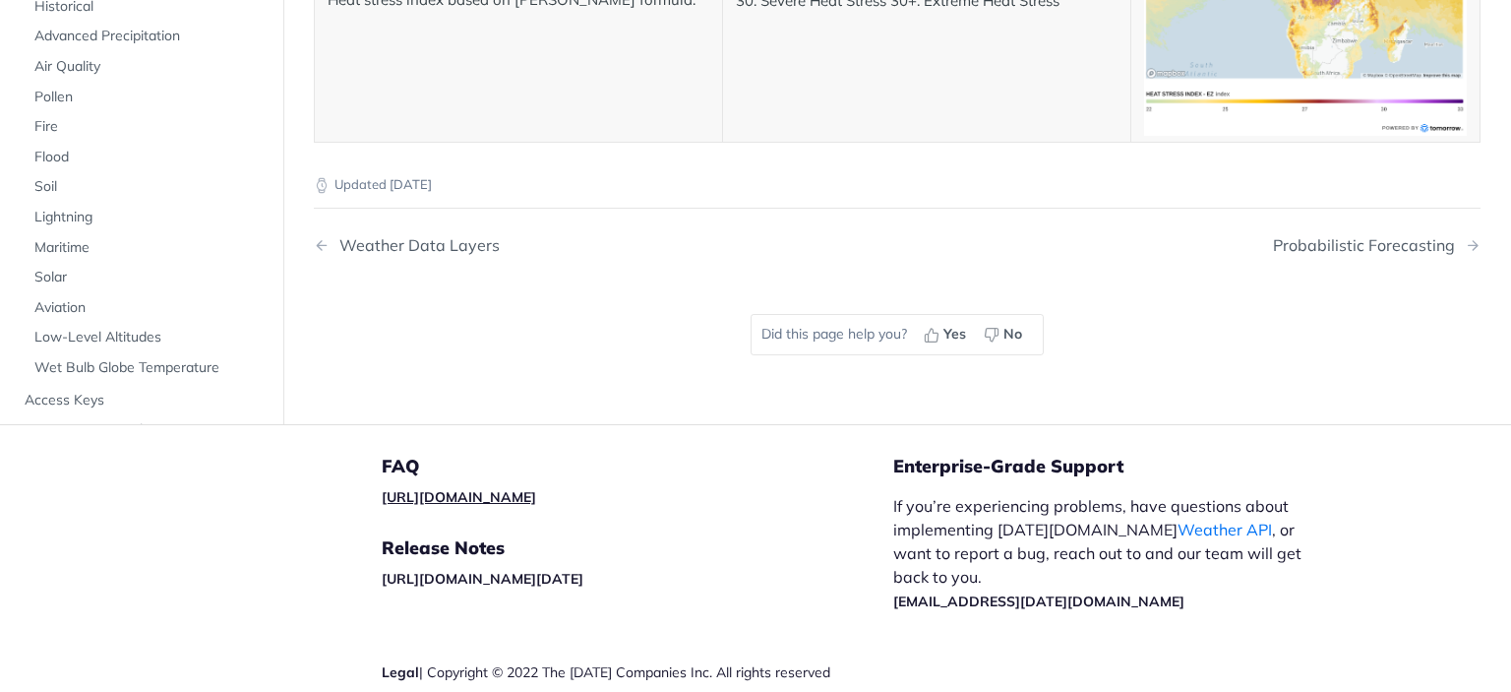
drag, startPoint x: 484, startPoint y: 420, endPoint x: 451, endPoint y: 408, distance: 35.5
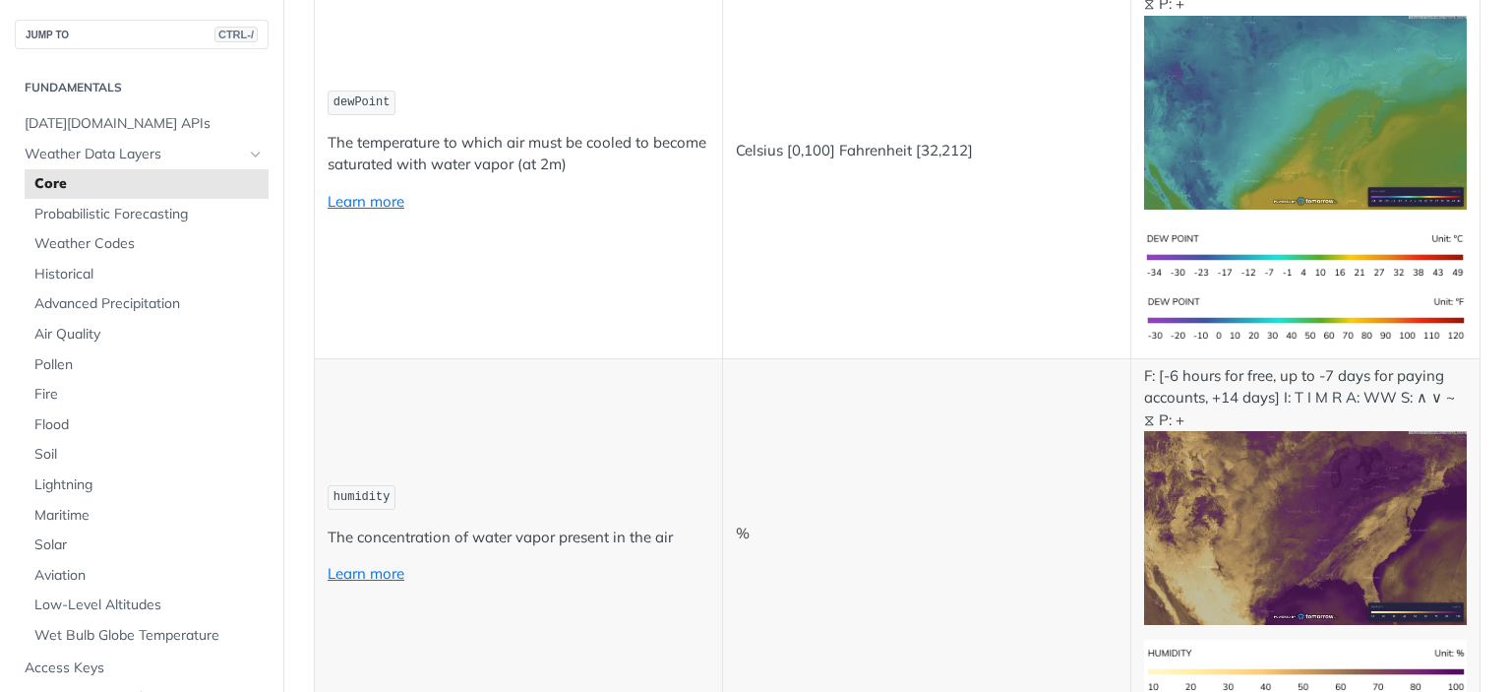
scroll to position [1082, 0]
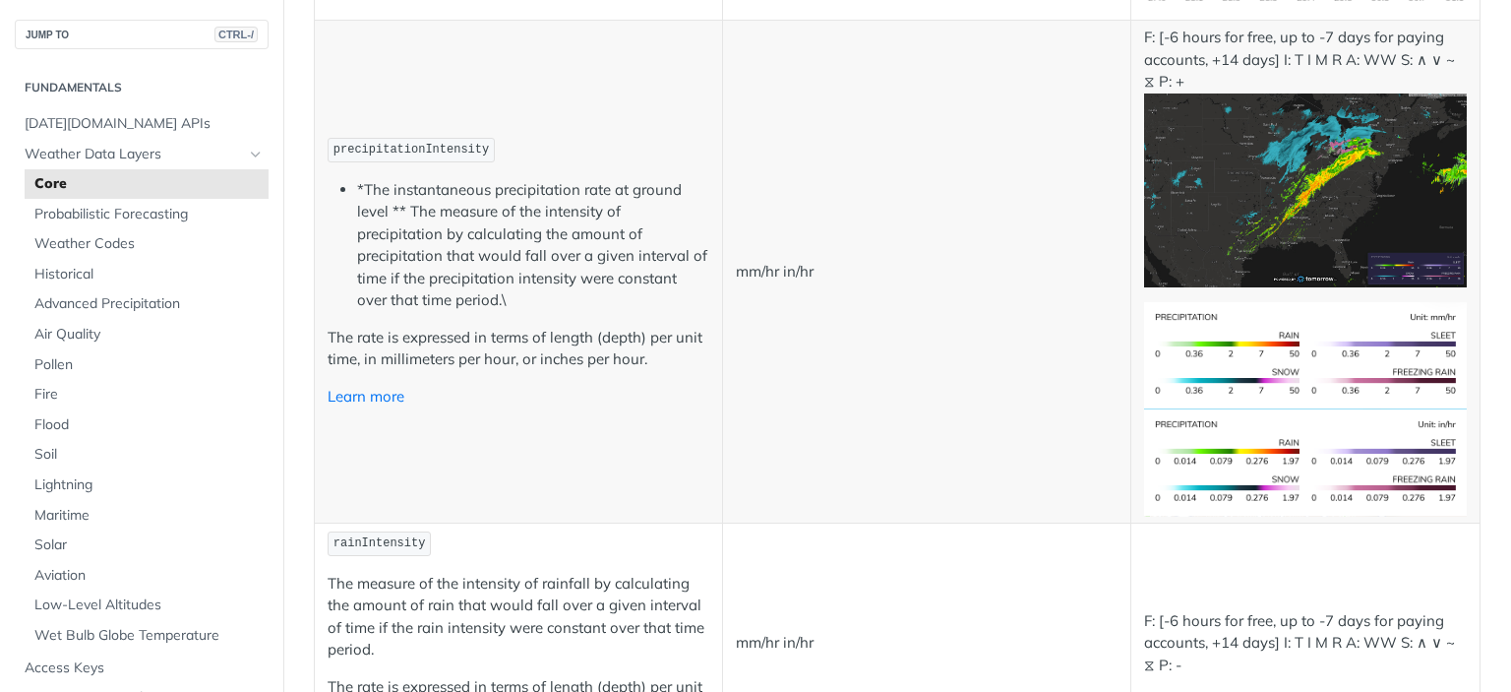
scroll to position [3443, 0]
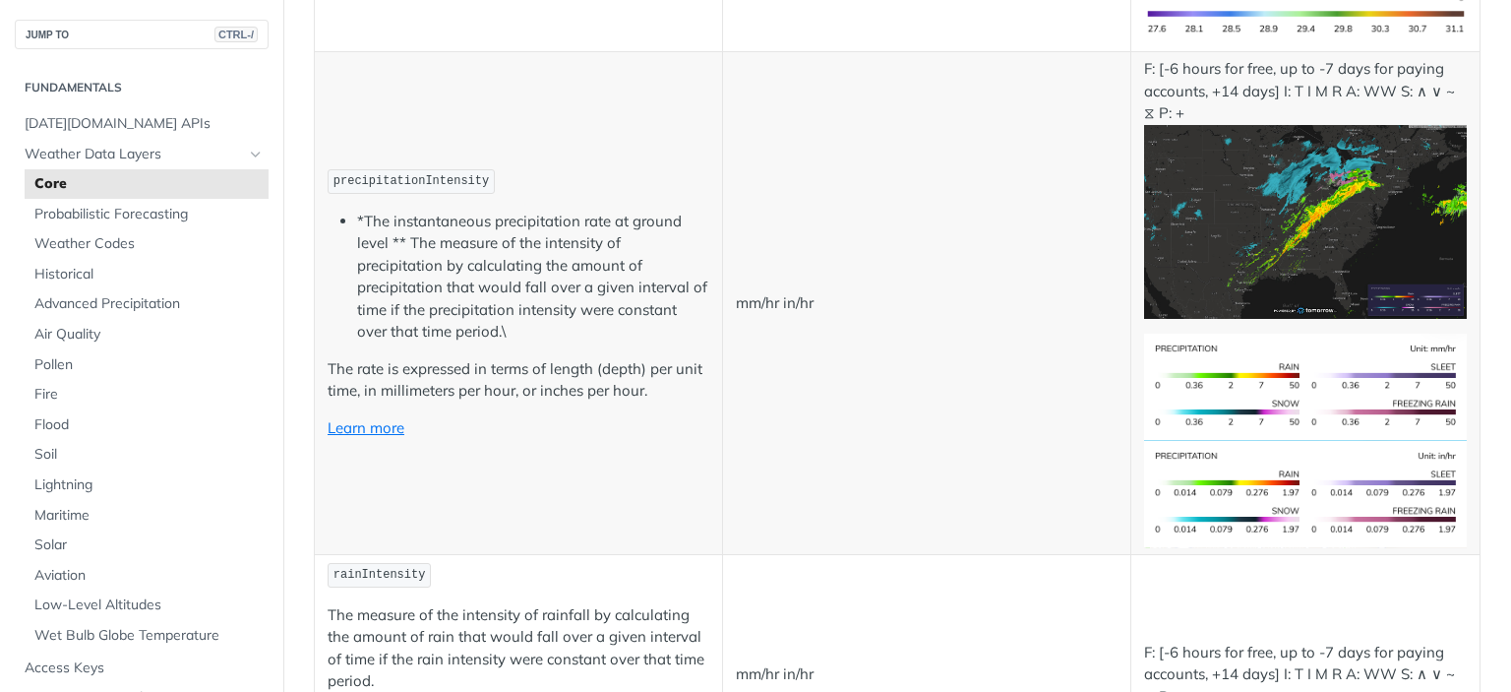
click at [459, 174] on span "precipitationIntensity" at bounding box center [411, 181] width 155 height 14
copy td "precipitationIntensity"
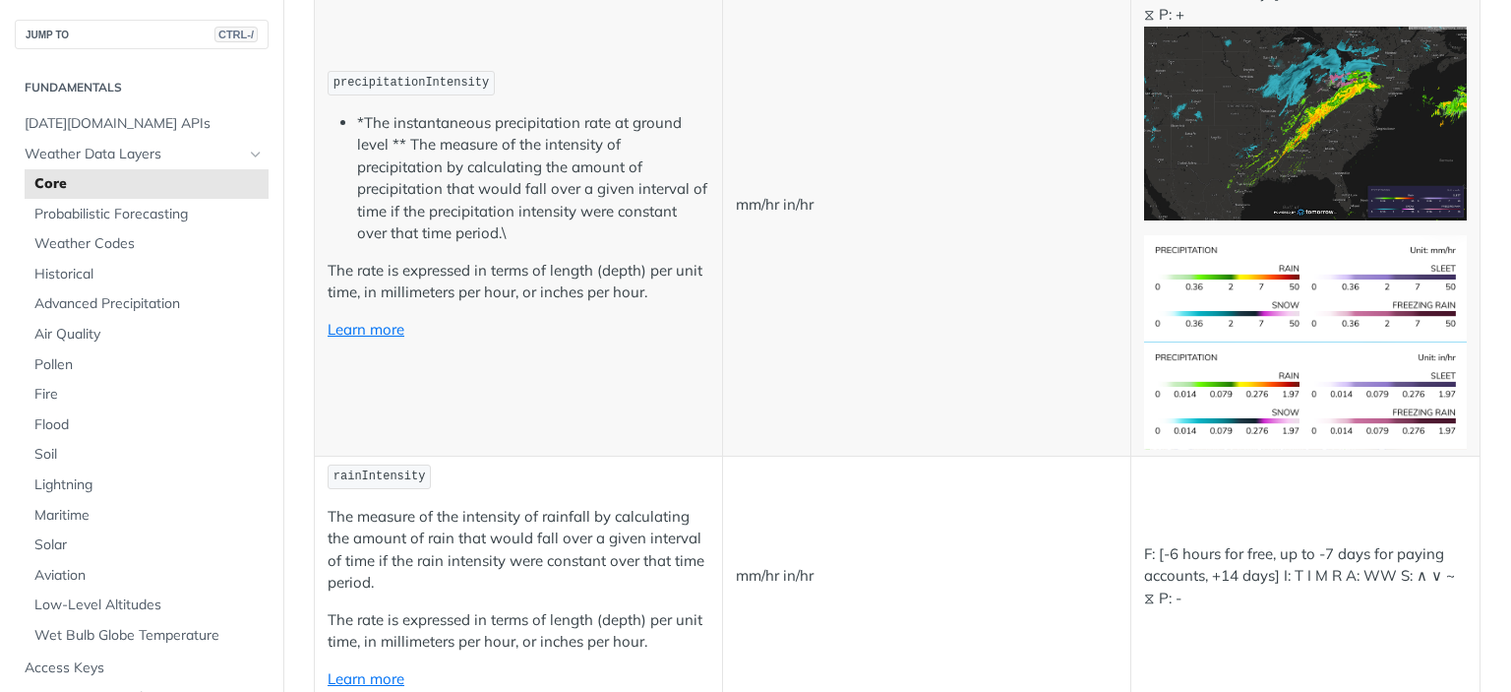
click at [387, 469] on span "rainIntensity" at bounding box center [380, 476] width 92 height 14
copy span "rainIntensity"
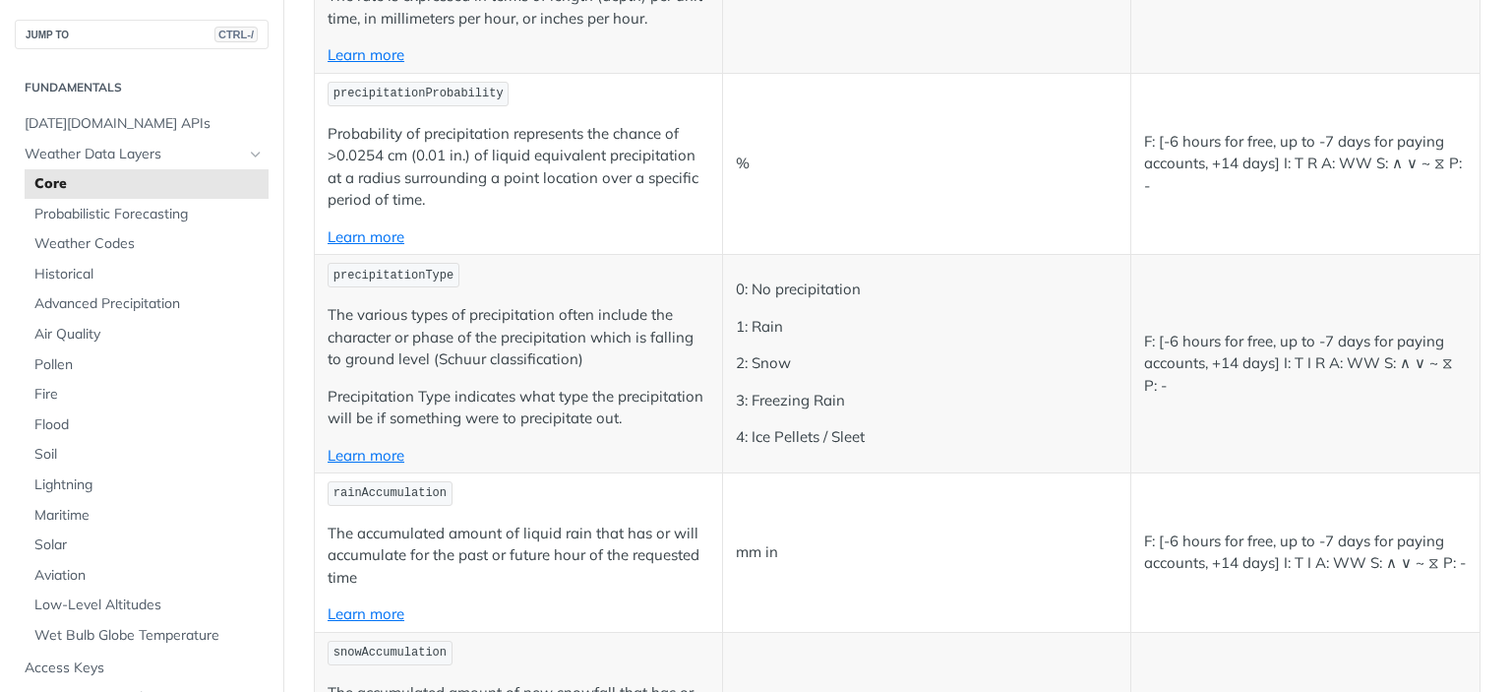
scroll to position [4919, 0]
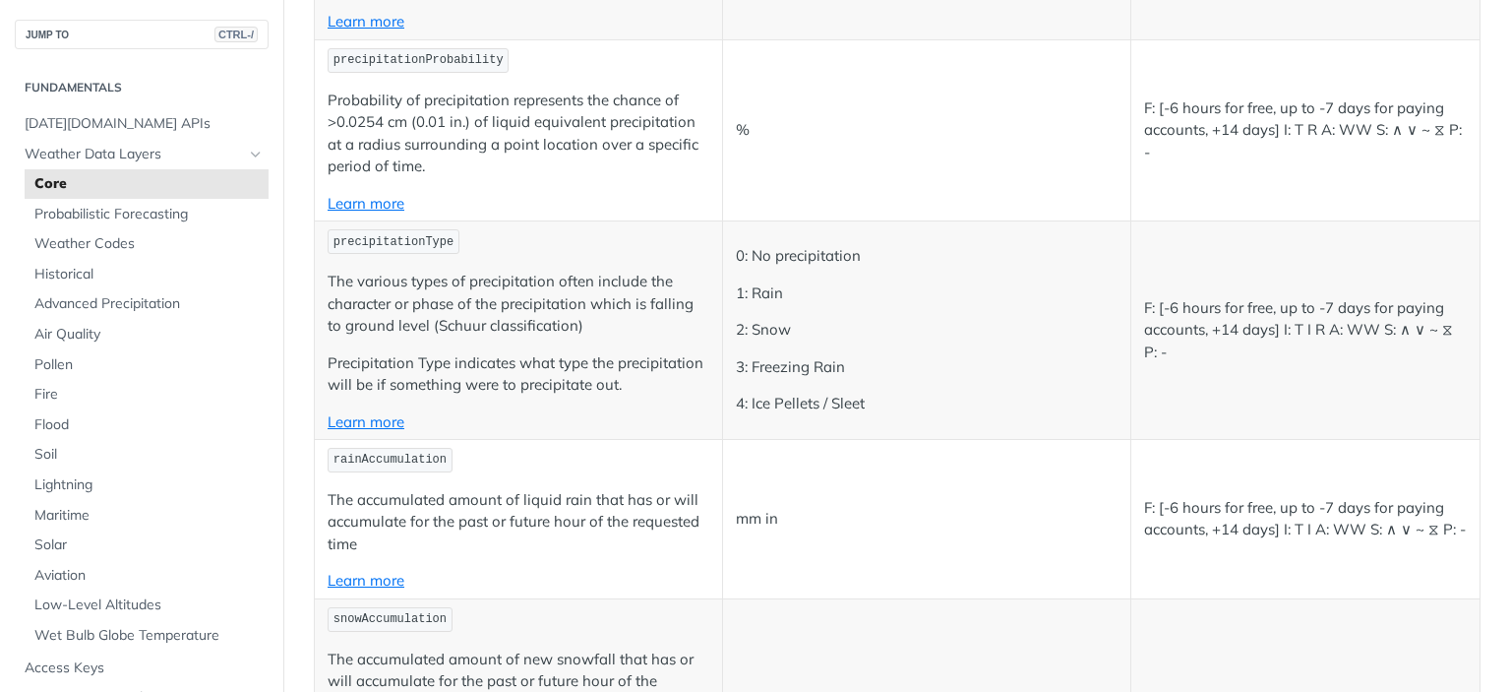
click at [401, 453] on span "rainAccumulation" at bounding box center [390, 460] width 113 height 14
copy span "rainAccumulation"
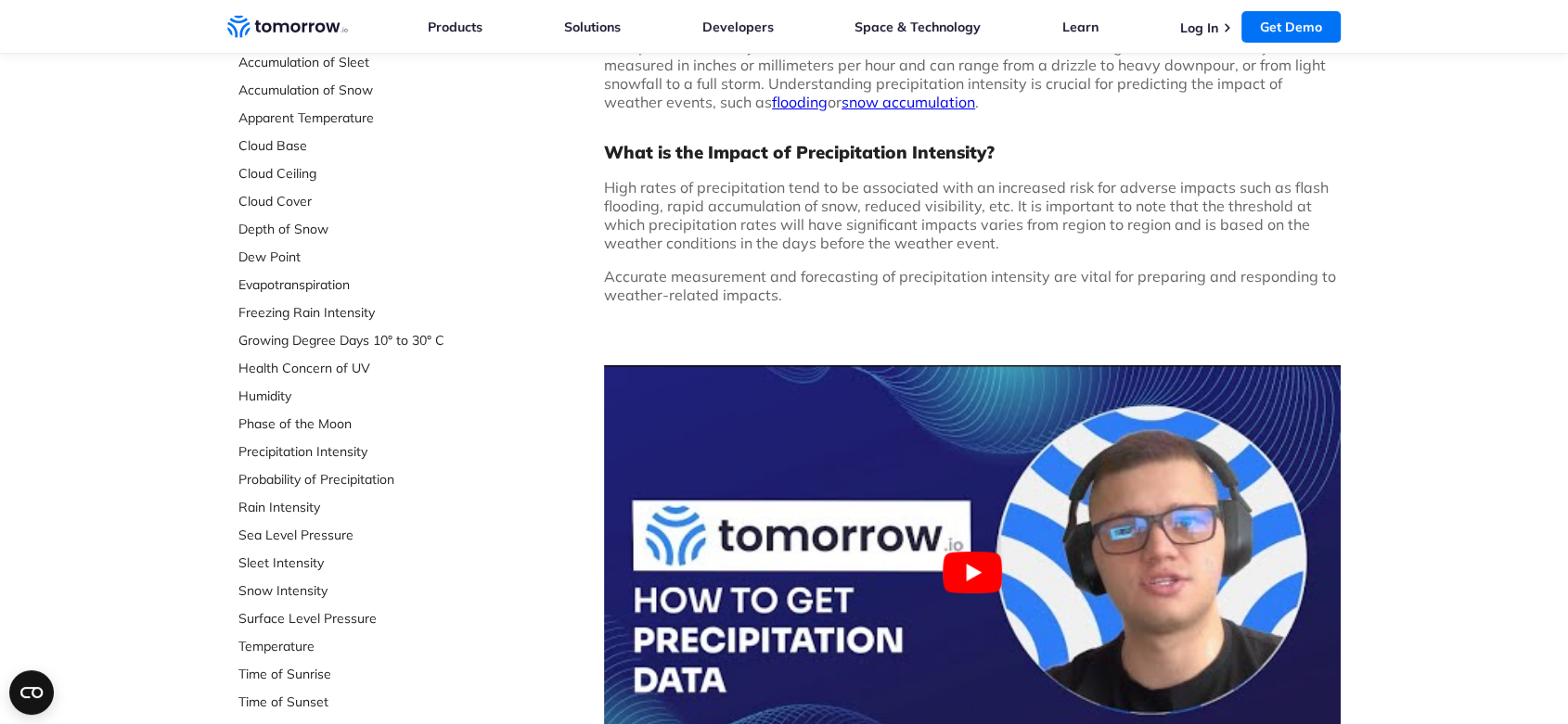
scroll to position [103, 0]
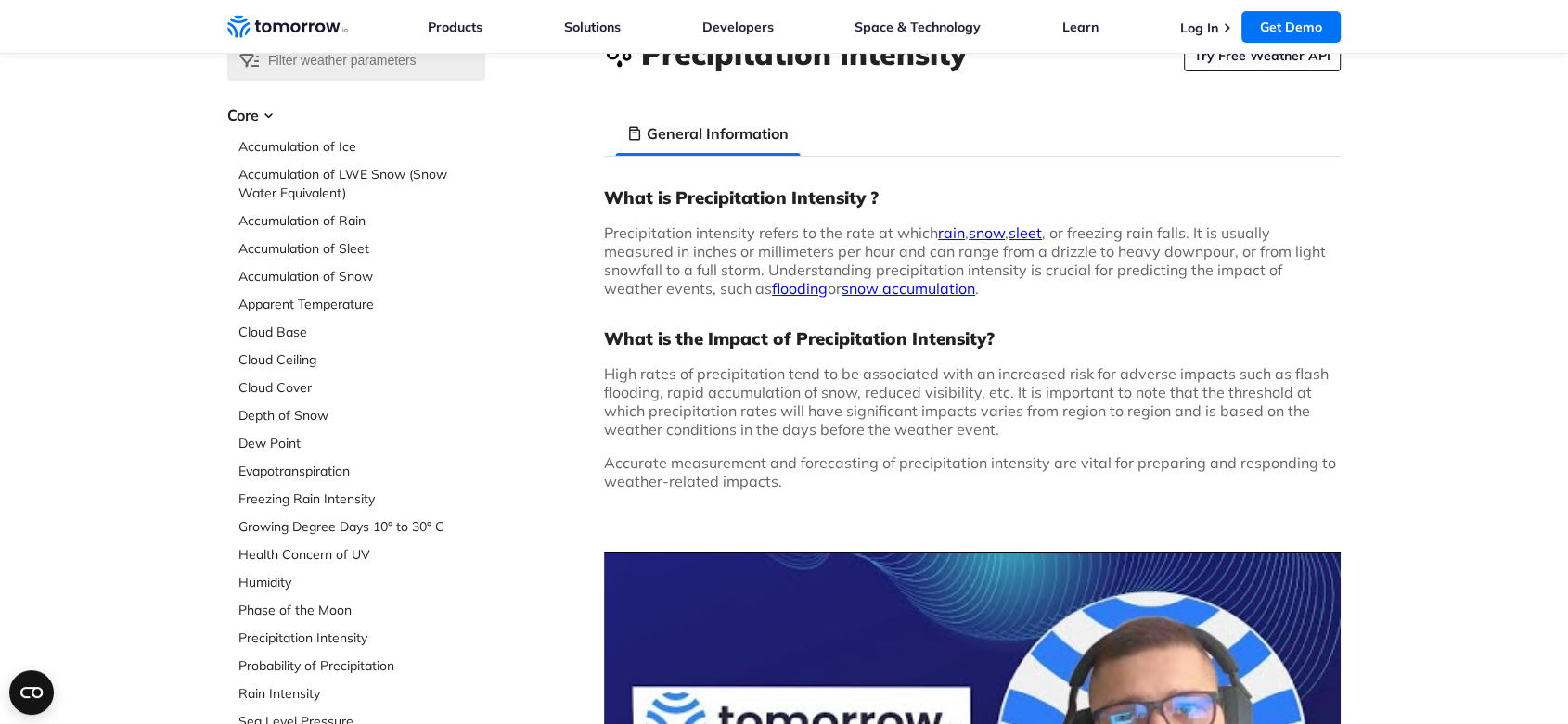
click at [722, 452] on div "What is Precipitation Intensity ? Precipitation intensity refers to the rate at…" at bounding box center [971, 584] width 736 height 794
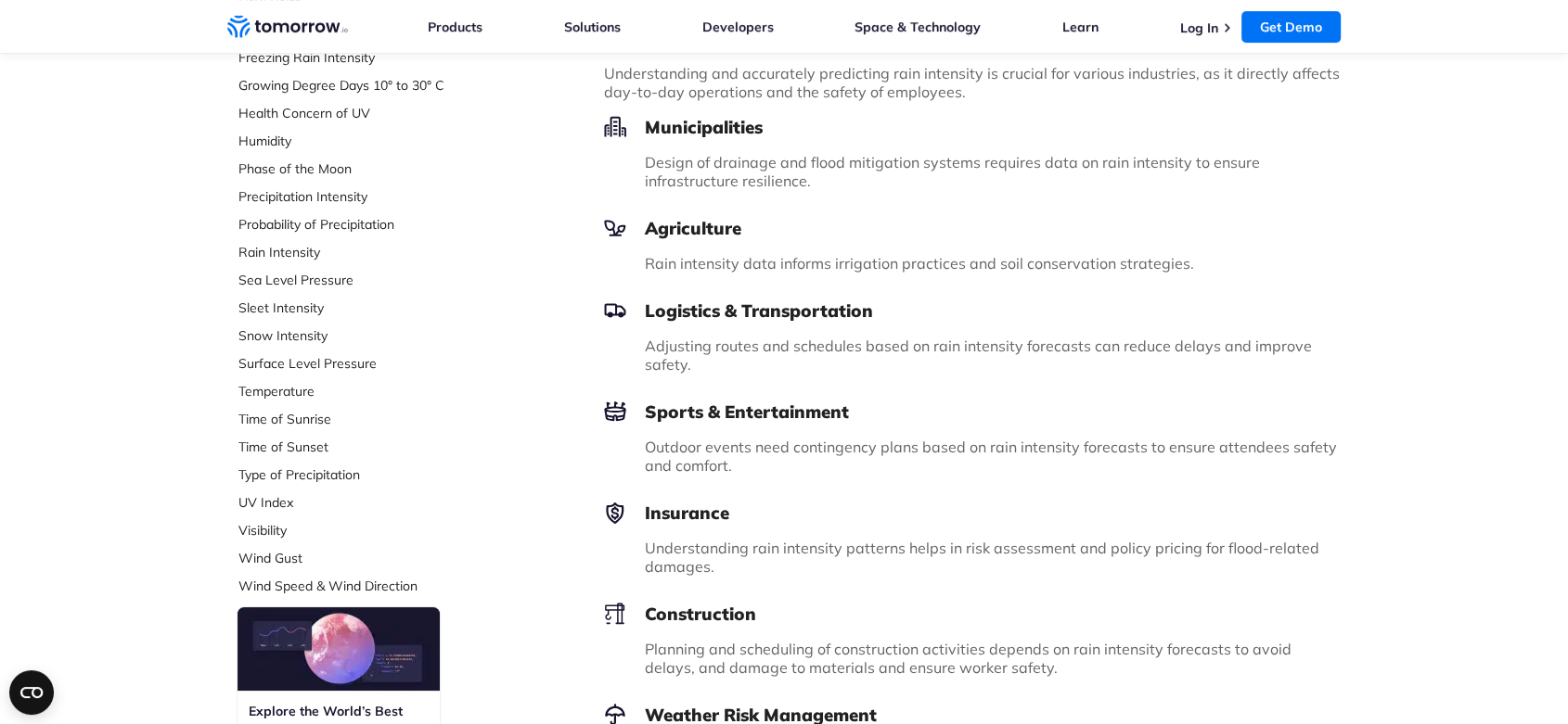
scroll to position [309, 0]
